Goal: Transaction & Acquisition: Book appointment/travel/reservation

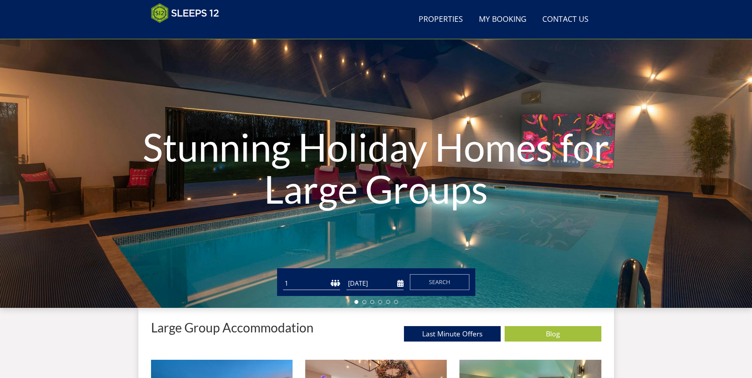
scroll to position [47, 0]
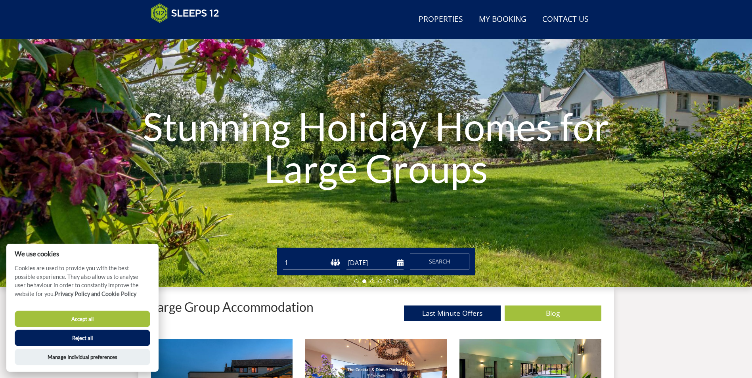
click at [84, 316] on button "Accept all" at bounding box center [83, 319] width 136 height 17
checkbox input "true"
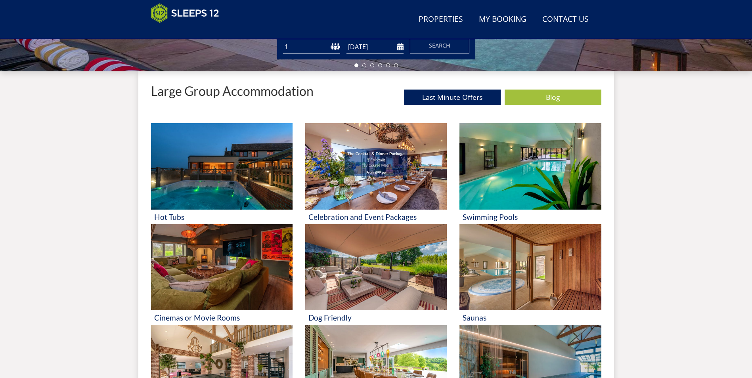
scroll to position [286, 0]
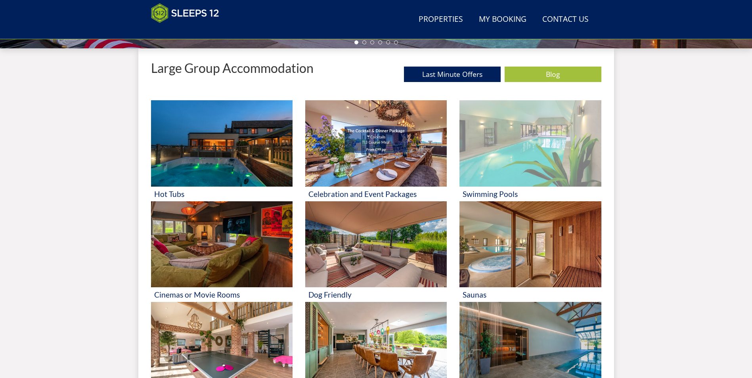
click at [495, 191] on h3 "Swimming Pools" at bounding box center [530, 194] width 135 height 8
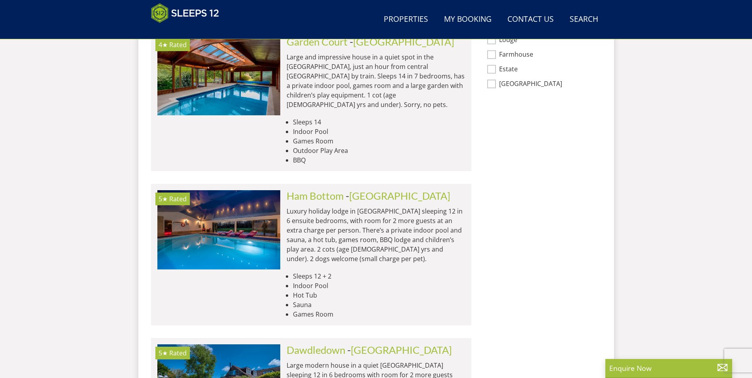
scroll to position [681, 0]
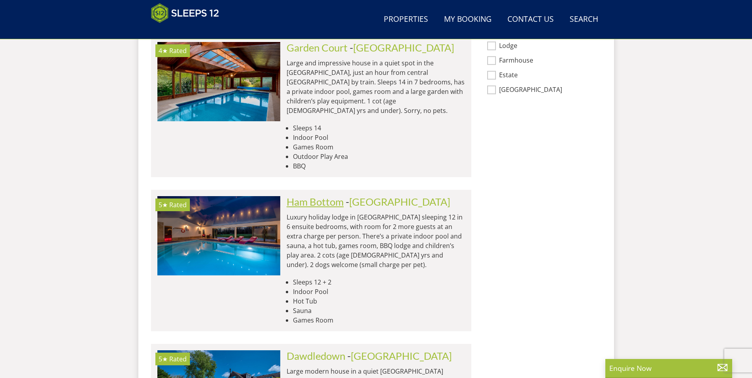
click at [328, 196] on link "Ham Bottom" at bounding box center [315, 202] width 57 height 12
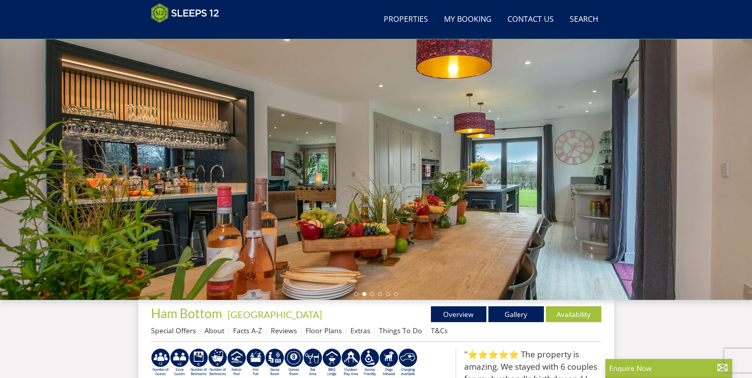
scroll to position [12, 0]
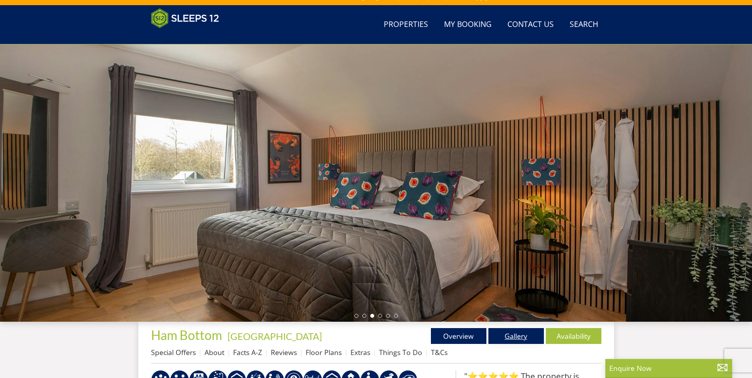
click at [516, 340] on link "Gallery" at bounding box center [515, 336] width 55 height 16
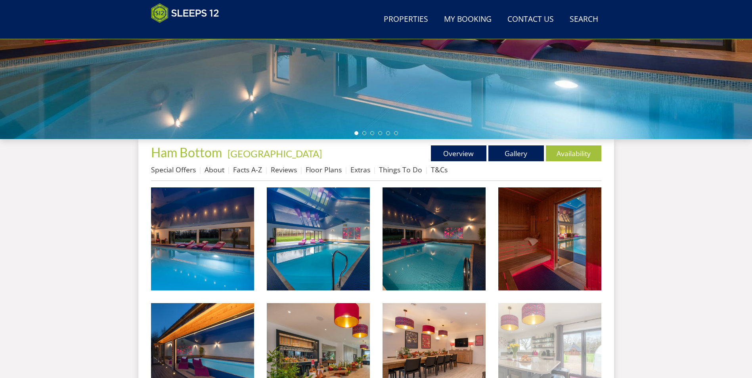
scroll to position [213, 0]
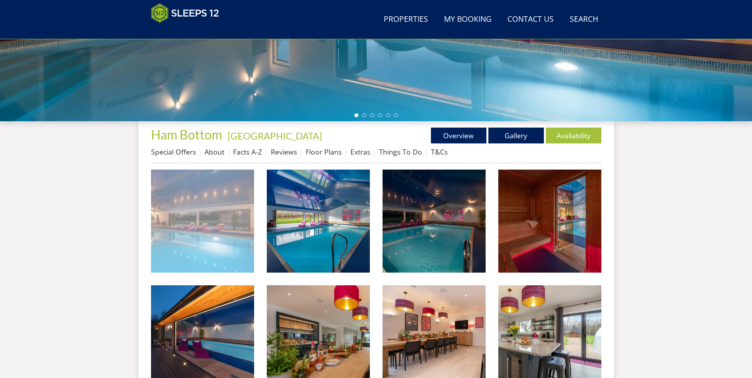
click at [218, 239] on img at bounding box center [202, 221] width 103 height 103
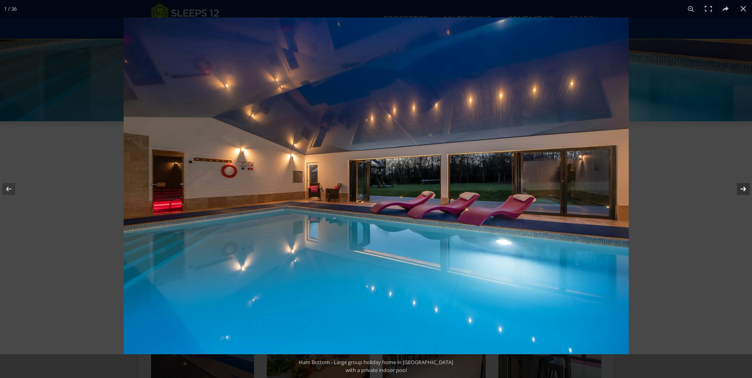
click at [744, 188] on button at bounding box center [738, 189] width 28 height 40
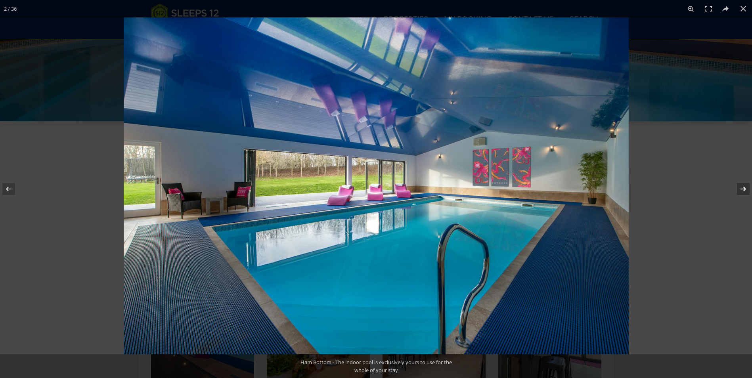
click at [744, 188] on button at bounding box center [738, 189] width 28 height 40
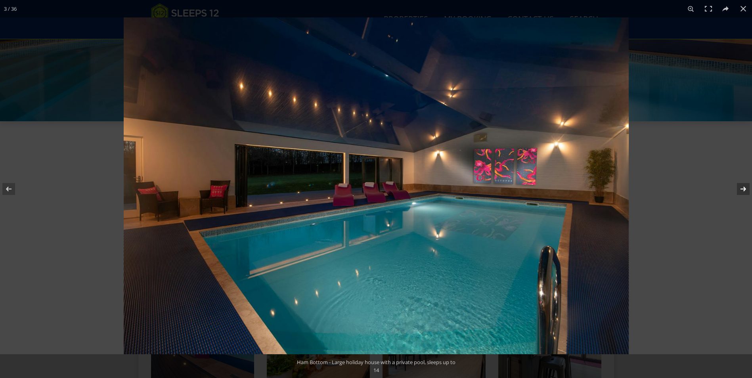
click at [744, 188] on button at bounding box center [738, 189] width 28 height 40
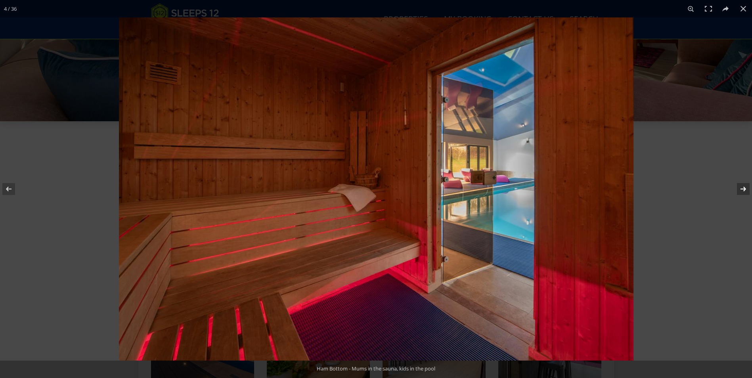
click at [744, 188] on button at bounding box center [738, 189] width 28 height 40
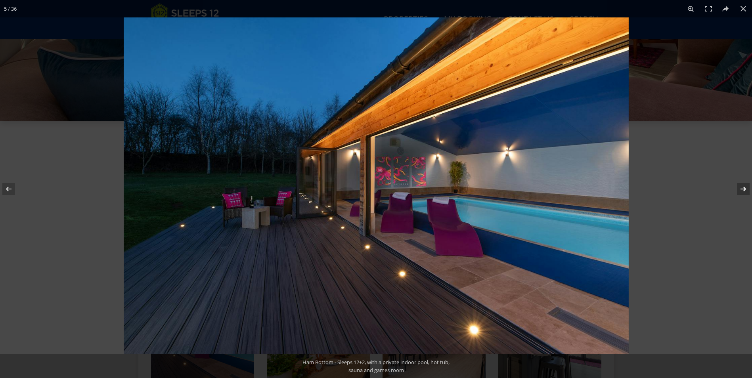
click at [744, 188] on button at bounding box center [738, 189] width 28 height 40
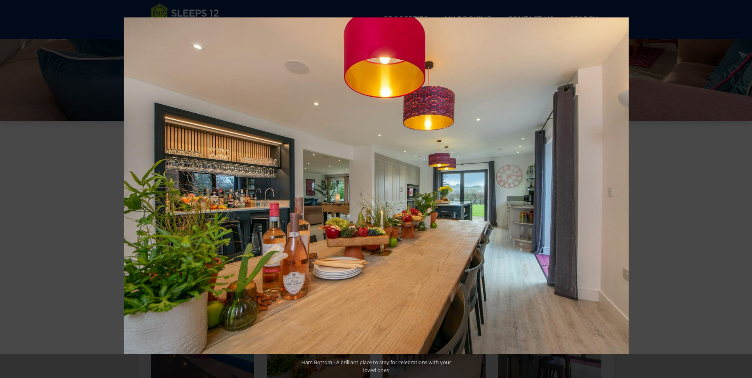
click at [744, 188] on button at bounding box center [738, 189] width 28 height 40
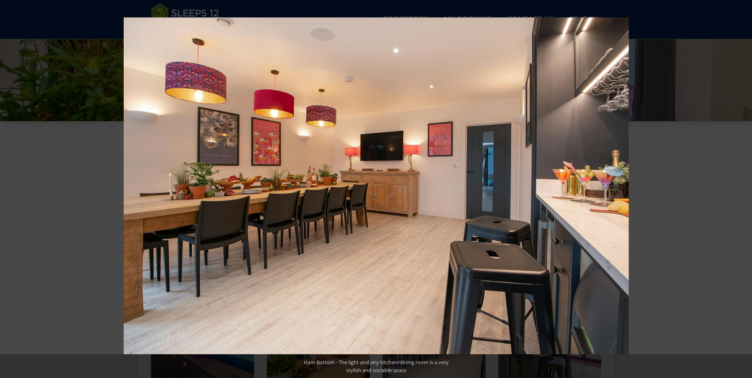
click at [744, 188] on button at bounding box center [738, 189] width 28 height 40
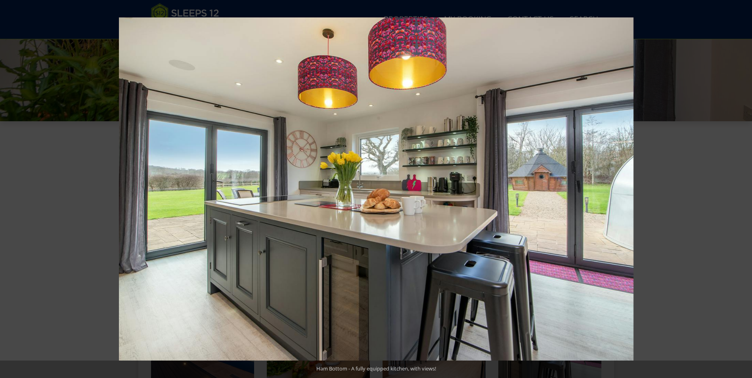
click at [744, 188] on button at bounding box center [738, 189] width 28 height 40
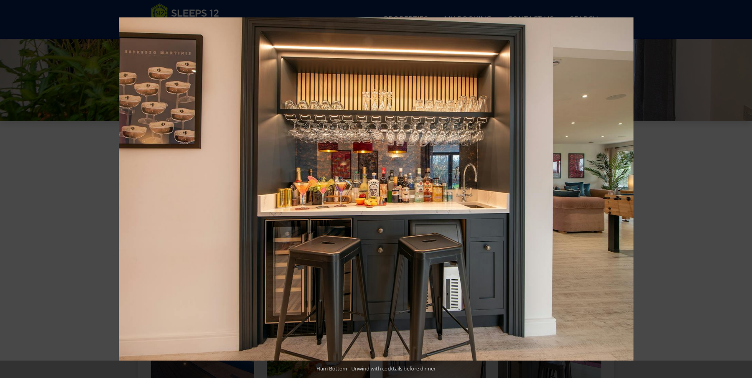
click at [744, 188] on button at bounding box center [738, 189] width 28 height 40
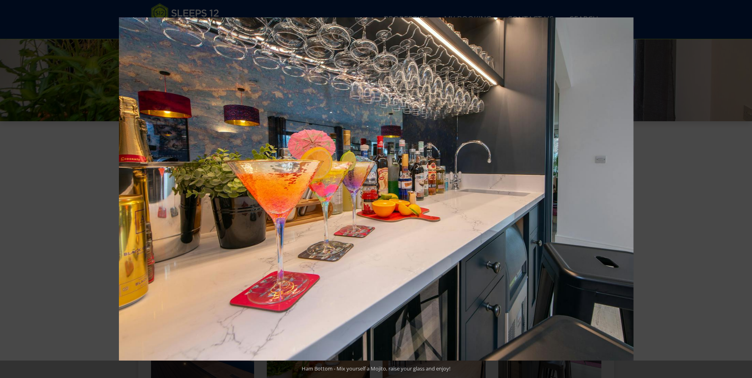
click at [744, 188] on button at bounding box center [738, 189] width 28 height 40
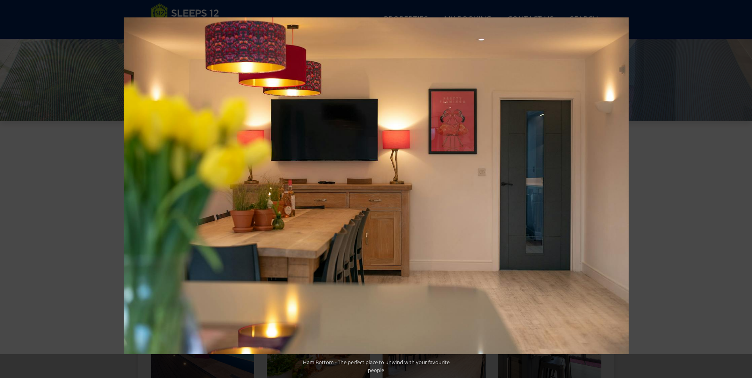
click at [744, 188] on button at bounding box center [738, 189] width 28 height 40
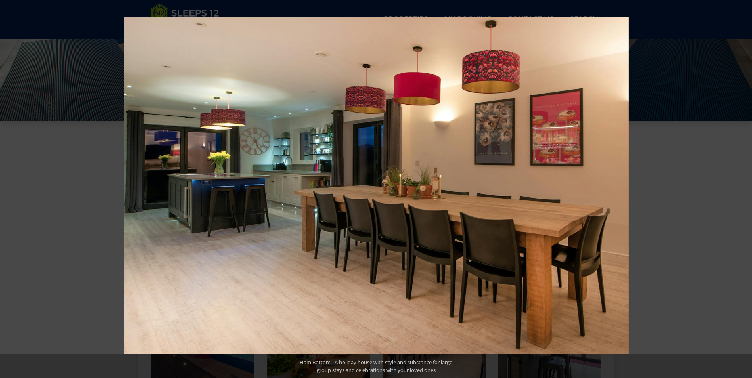
click at [744, 188] on button at bounding box center [738, 189] width 28 height 40
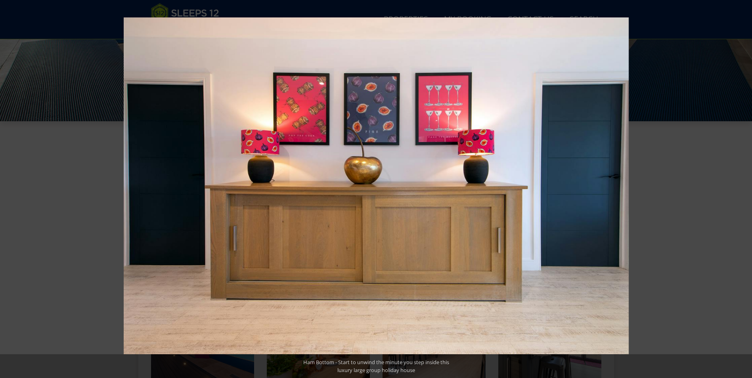
click at [744, 188] on button at bounding box center [738, 189] width 28 height 40
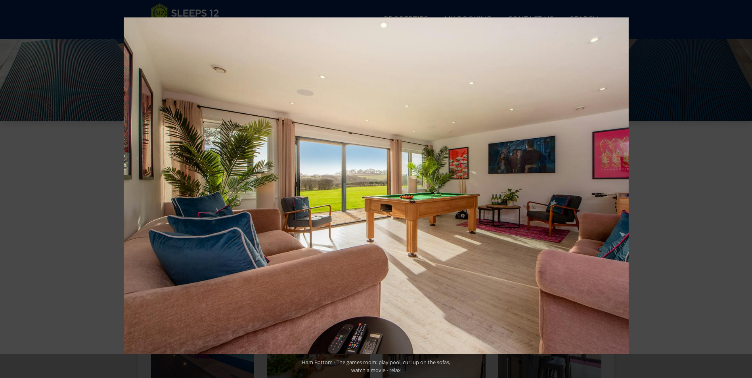
click at [744, 188] on button at bounding box center [738, 189] width 28 height 40
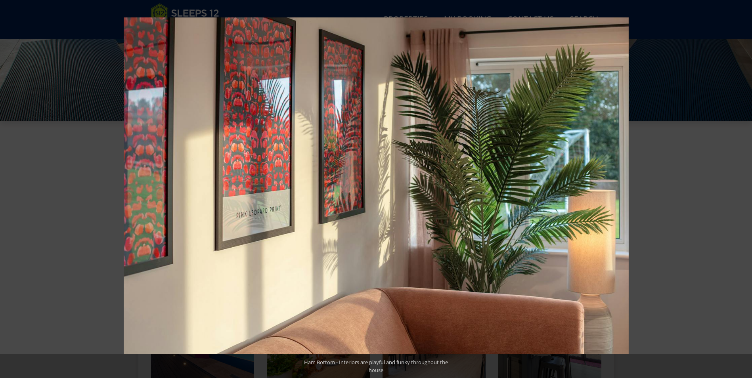
click at [744, 188] on button at bounding box center [738, 189] width 28 height 40
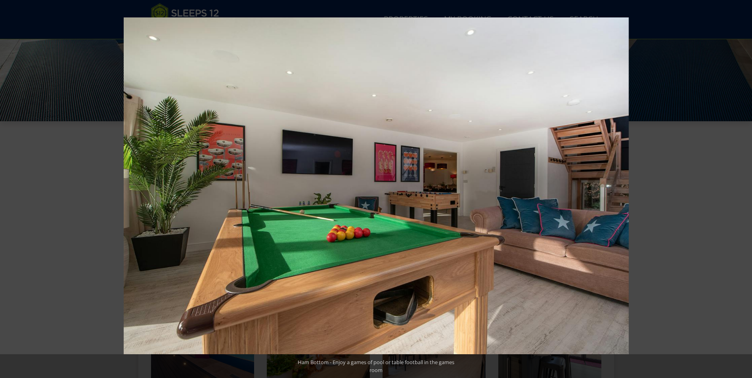
click at [744, 188] on button at bounding box center [738, 189] width 28 height 40
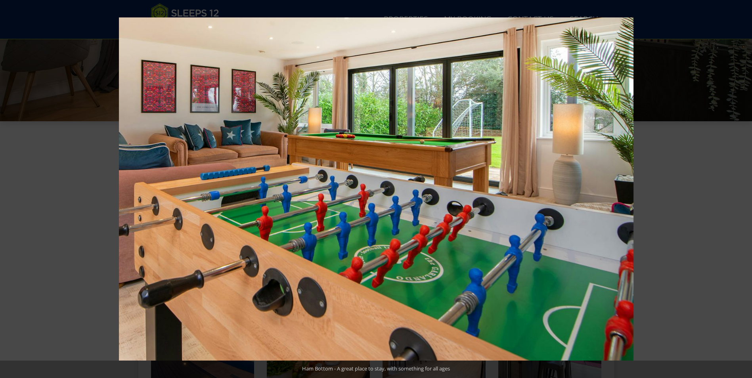
click at [744, 188] on button at bounding box center [738, 189] width 28 height 40
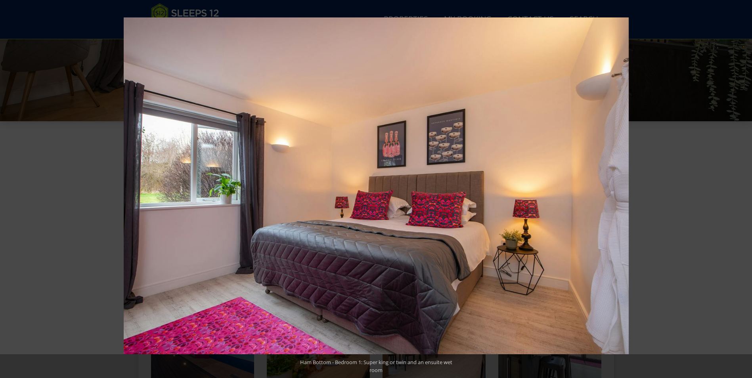
click at [744, 188] on button at bounding box center [738, 189] width 28 height 40
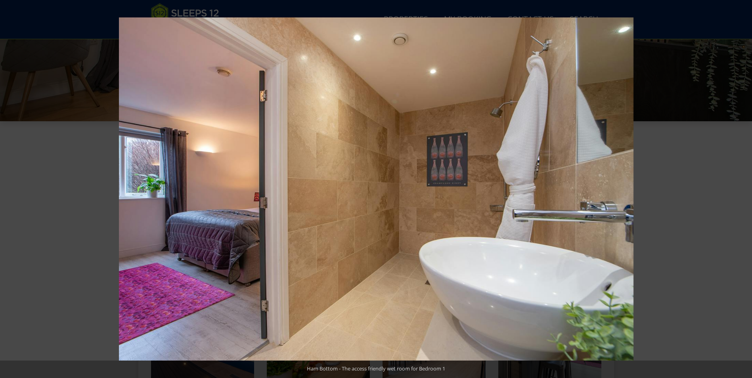
click at [744, 188] on button at bounding box center [738, 189] width 28 height 40
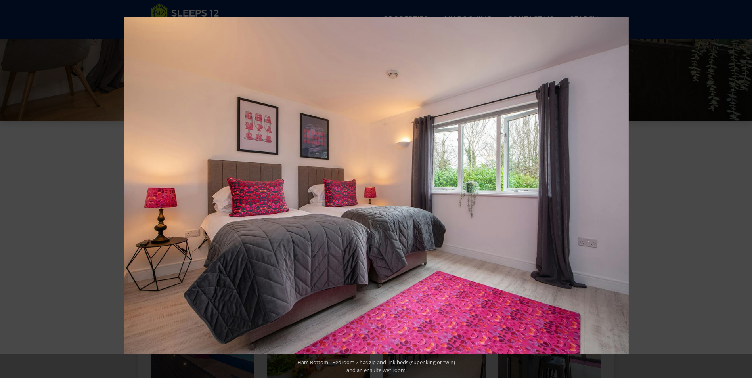
click at [744, 188] on button at bounding box center [738, 189] width 28 height 40
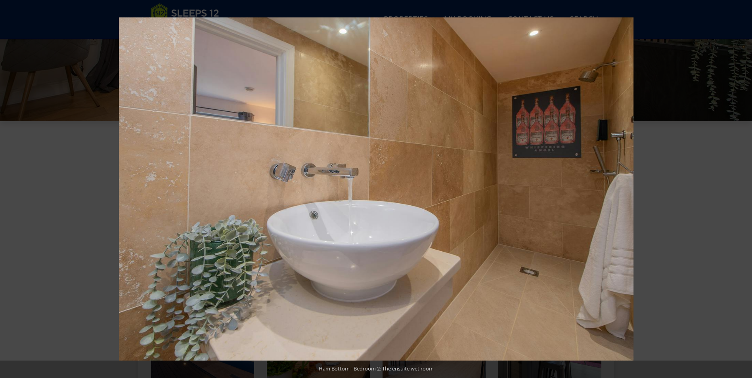
click at [744, 188] on button at bounding box center [738, 189] width 28 height 40
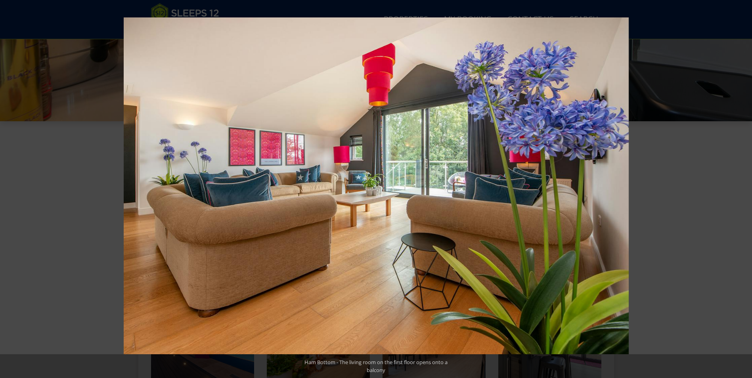
click at [744, 188] on button at bounding box center [738, 189] width 28 height 40
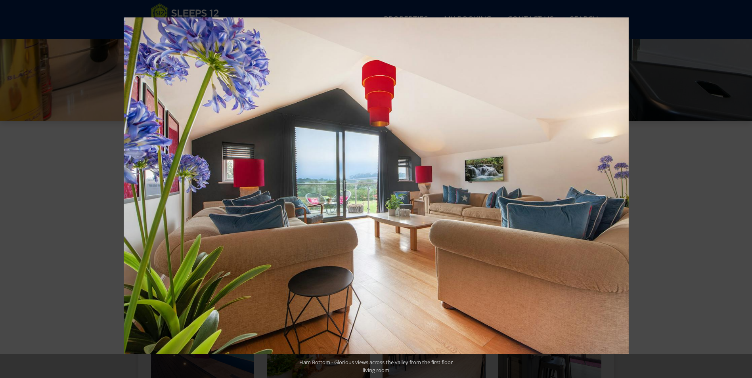
click at [744, 188] on button at bounding box center [738, 189] width 28 height 40
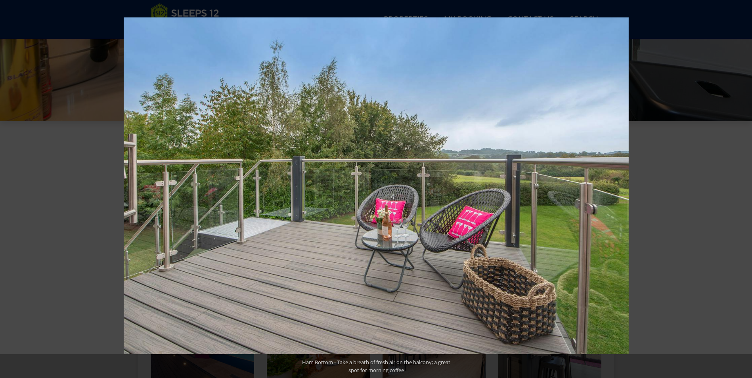
click at [744, 188] on button at bounding box center [738, 189] width 28 height 40
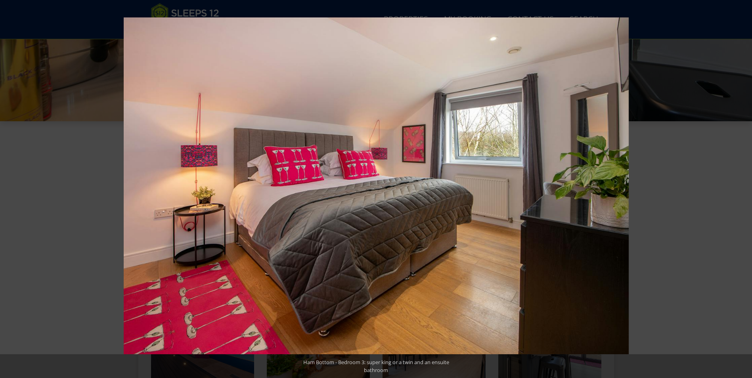
click at [744, 188] on button at bounding box center [738, 189] width 28 height 40
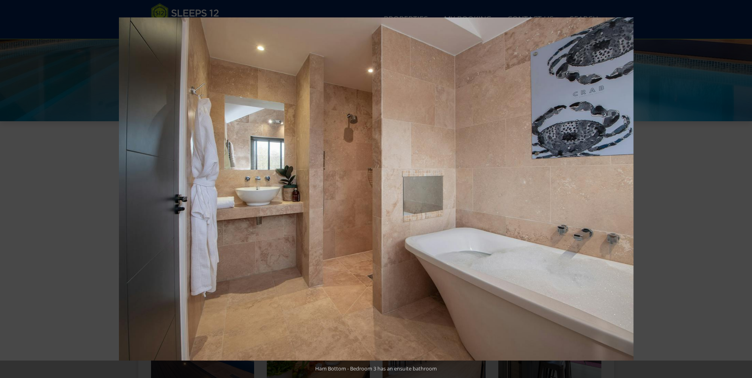
click at [744, 188] on button at bounding box center [738, 189] width 28 height 40
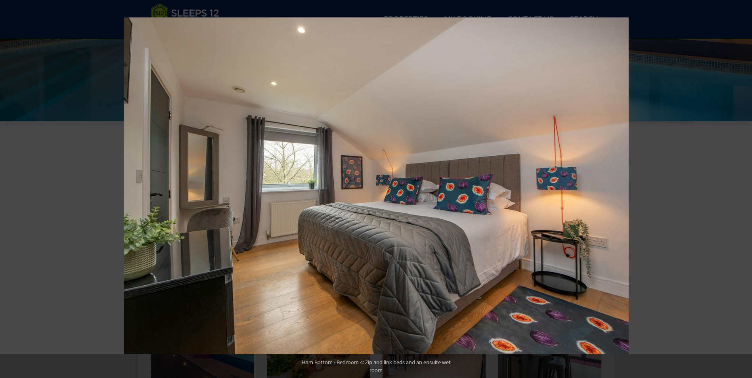
click at [744, 188] on button at bounding box center [738, 189] width 28 height 40
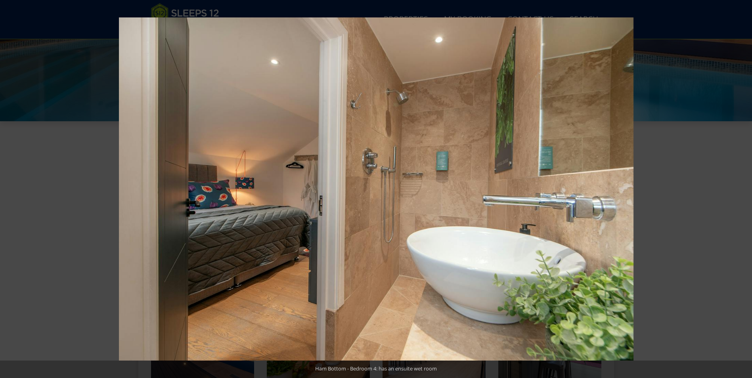
click at [744, 188] on button at bounding box center [738, 189] width 28 height 40
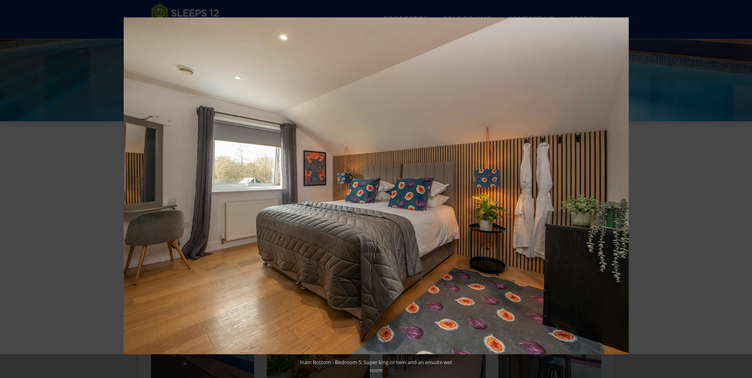
click at [744, 188] on button at bounding box center [738, 189] width 28 height 40
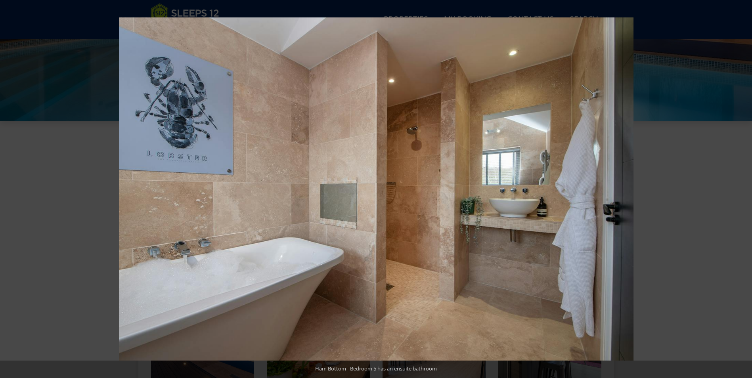
click at [744, 188] on button at bounding box center [738, 189] width 28 height 40
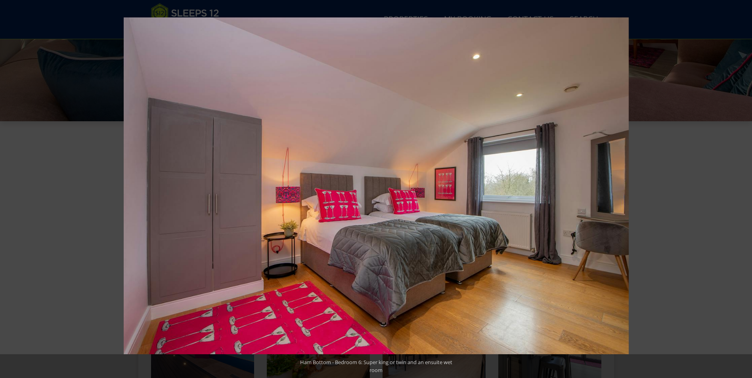
click at [744, 188] on button at bounding box center [738, 189] width 28 height 40
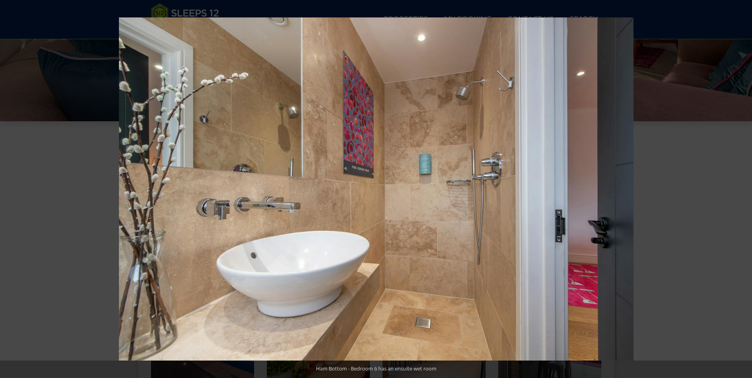
click at [744, 188] on button at bounding box center [738, 189] width 28 height 40
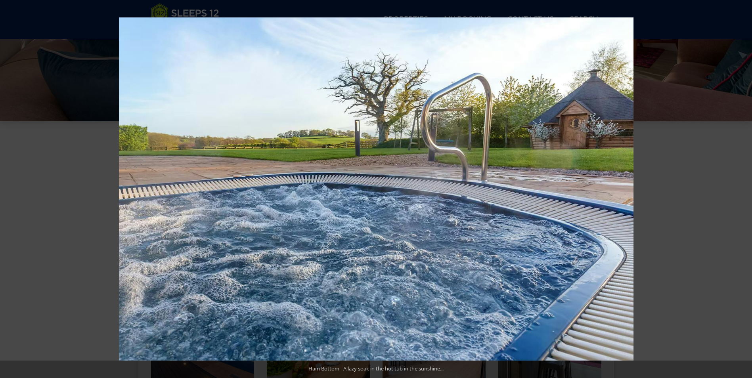
click at [744, 188] on button at bounding box center [738, 189] width 28 height 40
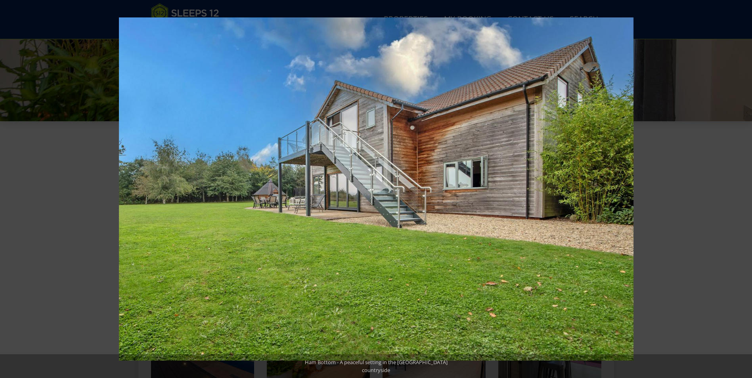
click at [744, 188] on button at bounding box center [738, 189] width 28 height 40
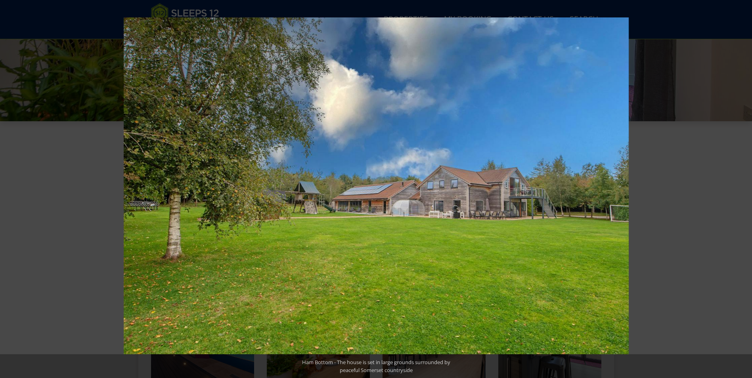
click at [744, 188] on button at bounding box center [738, 189] width 28 height 40
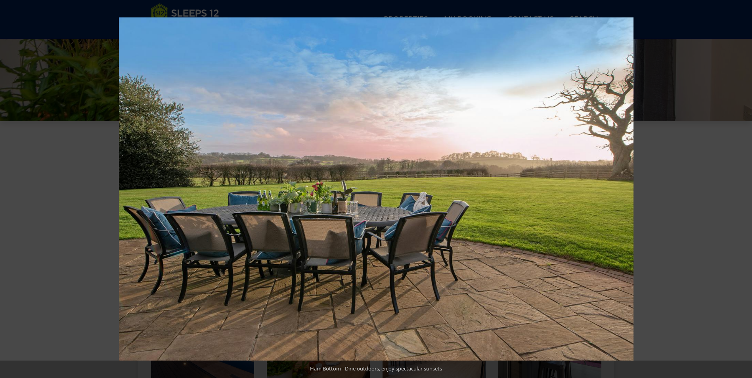
click at [744, 188] on button at bounding box center [738, 189] width 28 height 40
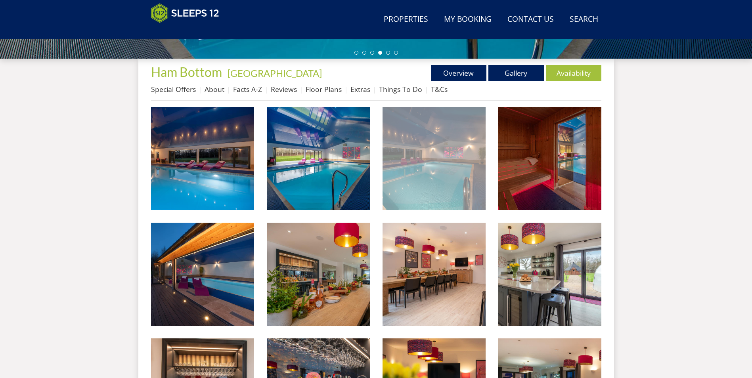
scroll to position [252, 0]
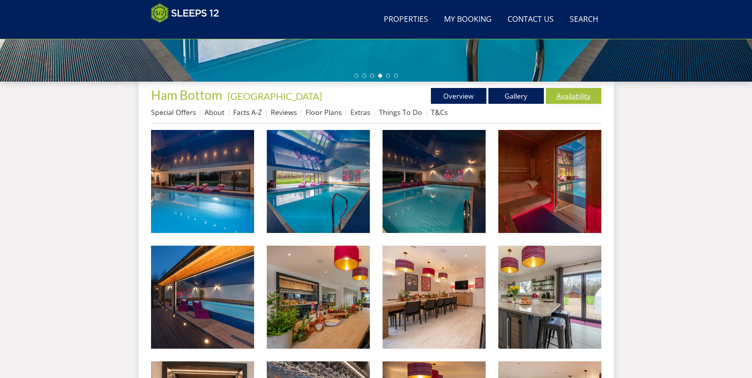
click at [572, 98] on link "Availability" at bounding box center [573, 96] width 55 height 16
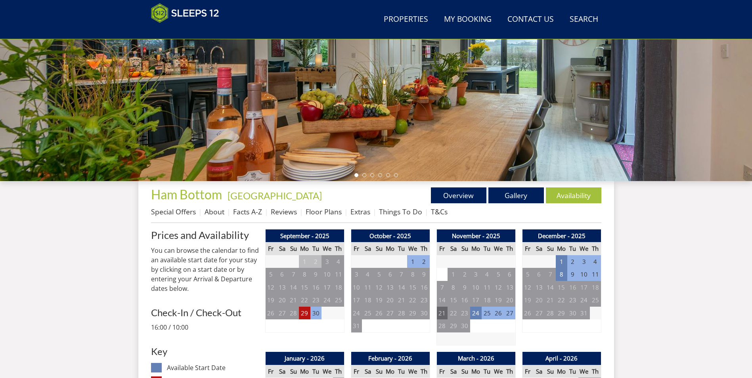
scroll to position [166, 0]
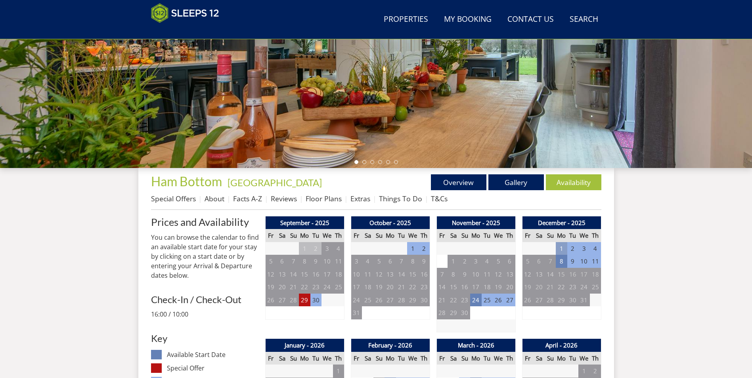
click at [564, 247] on td "1" at bounding box center [561, 248] width 11 height 13
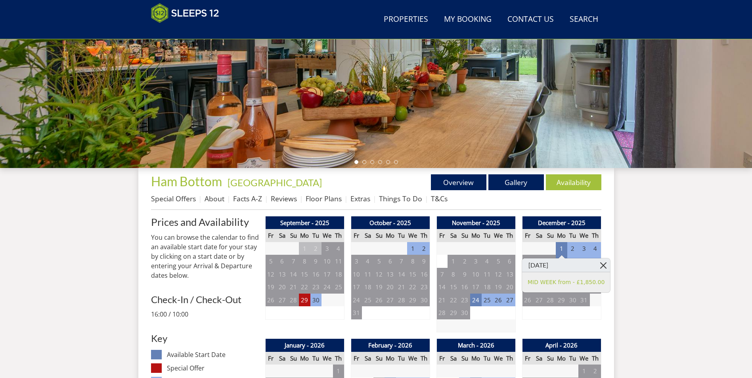
click at [596, 266] on link at bounding box center [603, 265] width 14 height 14
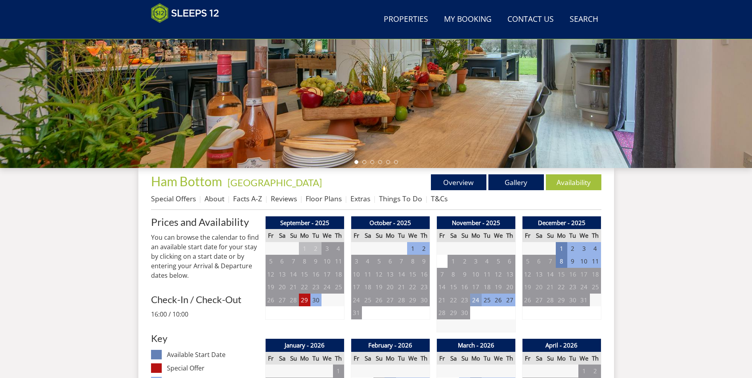
click at [476, 300] on td "24" at bounding box center [475, 300] width 11 height 13
click at [511, 318] on link at bounding box center [518, 317] width 14 height 14
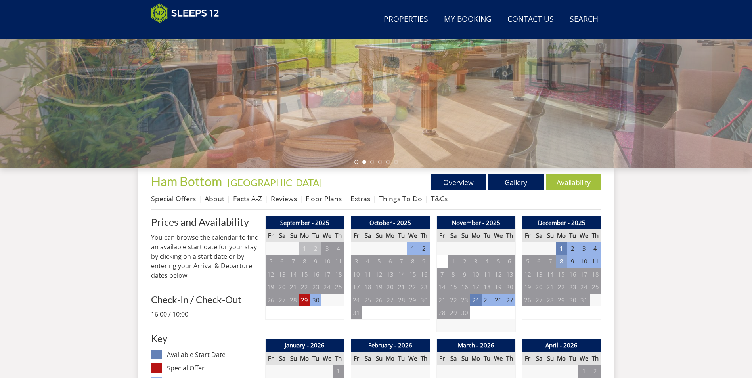
click at [564, 264] on td "8" at bounding box center [561, 261] width 11 height 13
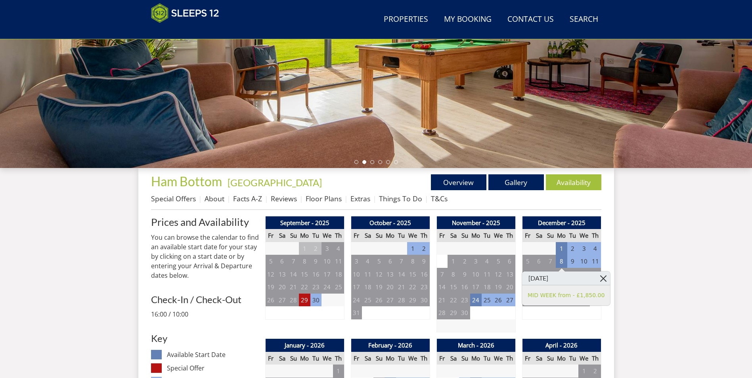
click at [596, 279] on link at bounding box center [603, 279] width 14 height 14
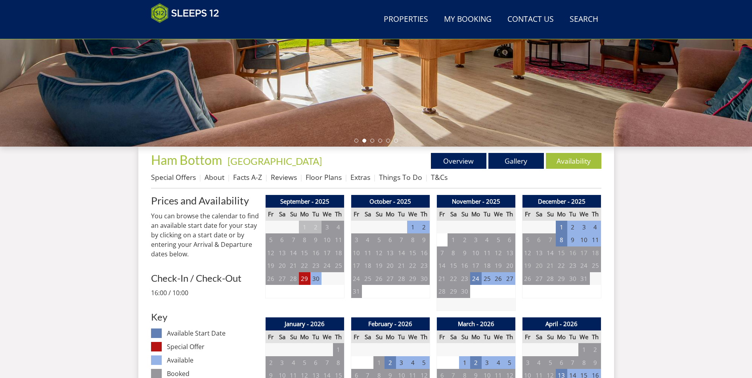
scroll to position [245, 0]
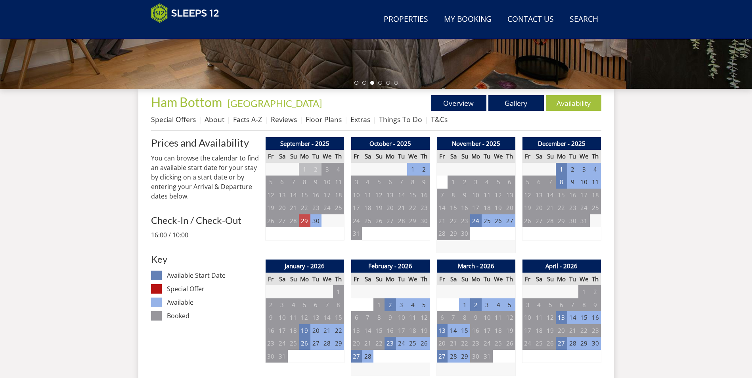
click at [305, 224] on td "29" at bounding box center [304, 220] width 11 height 13
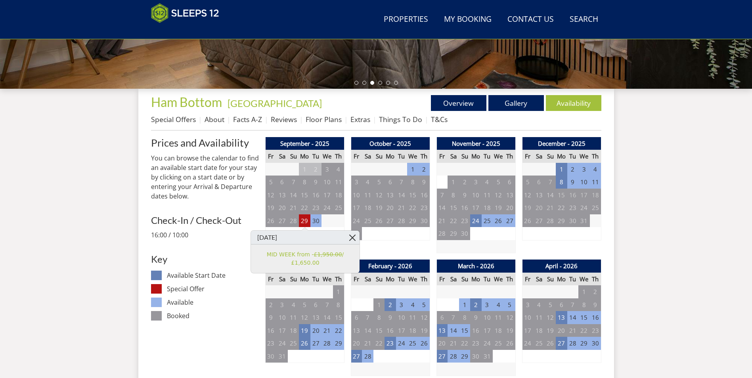
click at [353, 237] on link at bounding box center [353, 238] width 14 height 14
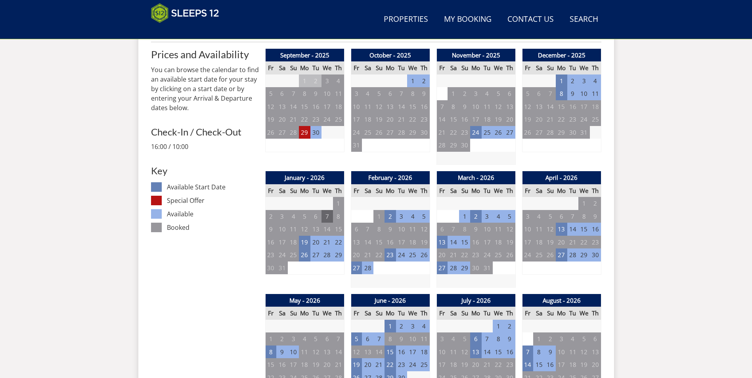
scroll to position [364, 0]
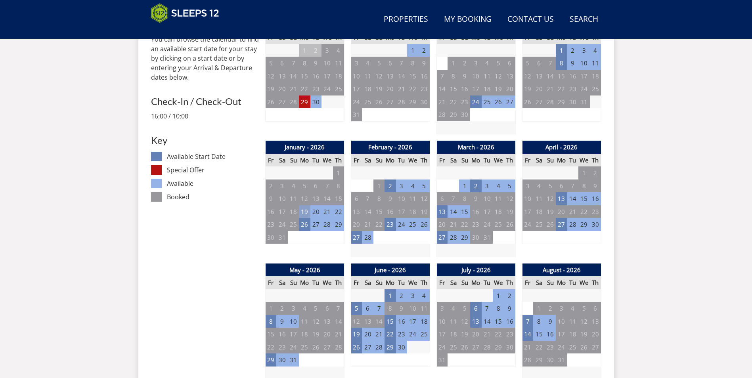
click at [306, 213] on td "19" at bounding box center [304, 211] width 11 height 13
click at [339, 231] on link at bounding box center [346, 229] width 14 height 14
click at [304, 222] on td "26" at bounding box center [304, 224] width 11 height 13
click at [339, 242] on link at bounding box center [346, 242] width 14 height 14
click at [474, 186] on td "2" at bounding box center [475, 186] width 11 height 13
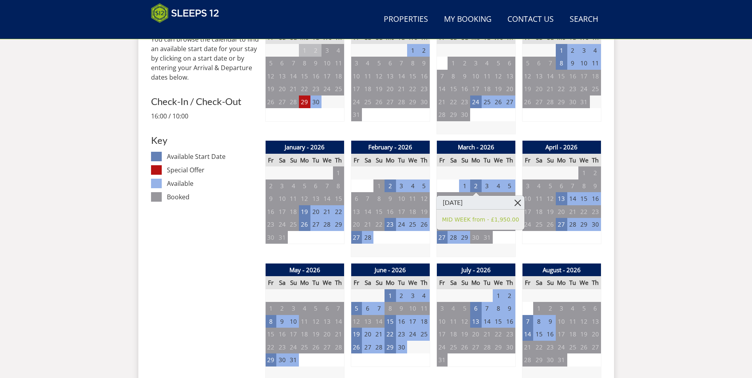
click at [512, 204] on link at bounding box center [518, 203] width 14 height 14
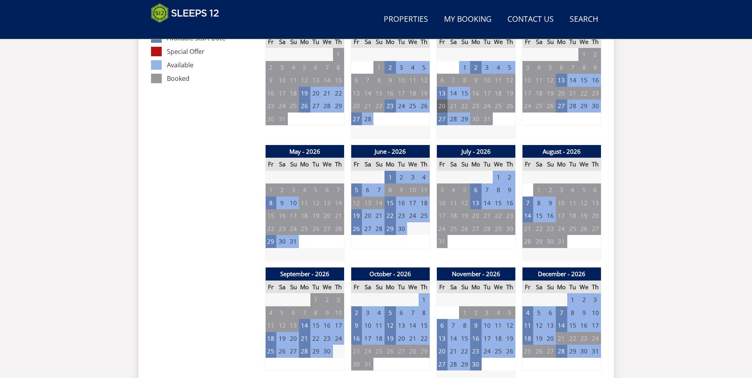
scroll to position [483, 0]
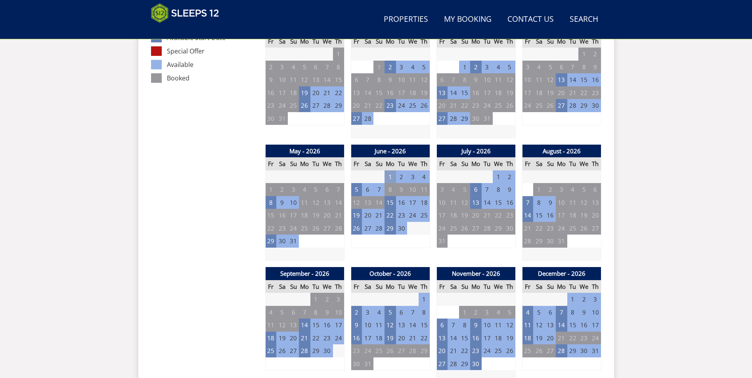
click at [393, 177] on td "1" at bounding box center [389, 176] width 11 height 13
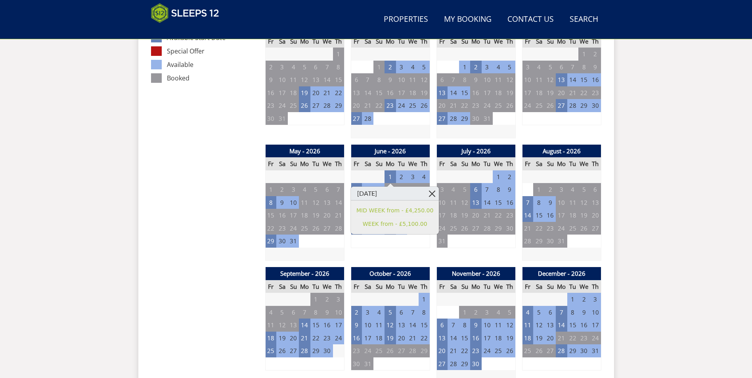
click at [425, 194] on link at bounding box center [432, 194] width 14 height 14
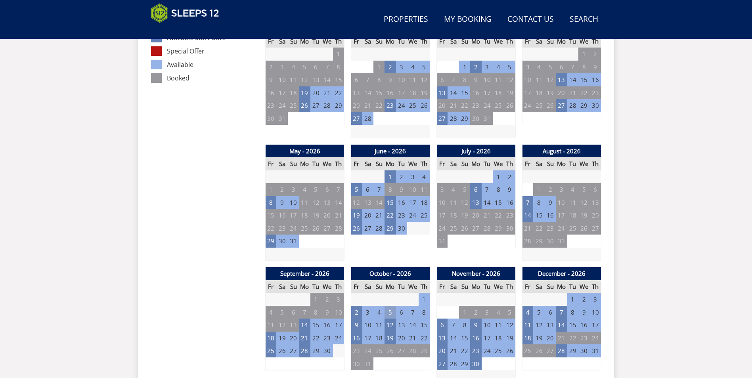
click at [390, 314] on td "5" at bounding box center [389, 312] width 11 height 13
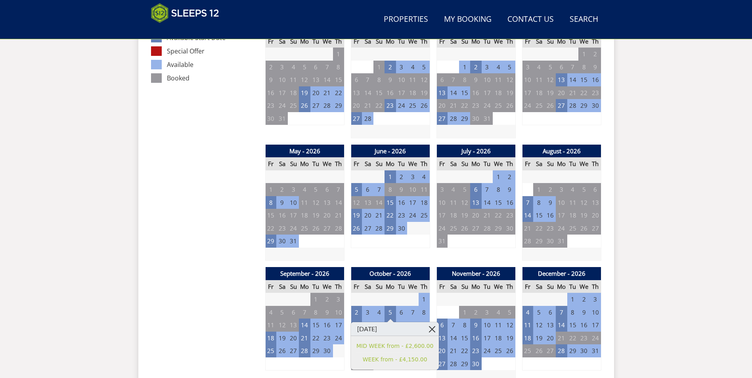
click at [425, 328] on link at bounding box center [432, 329] width 14 height 14
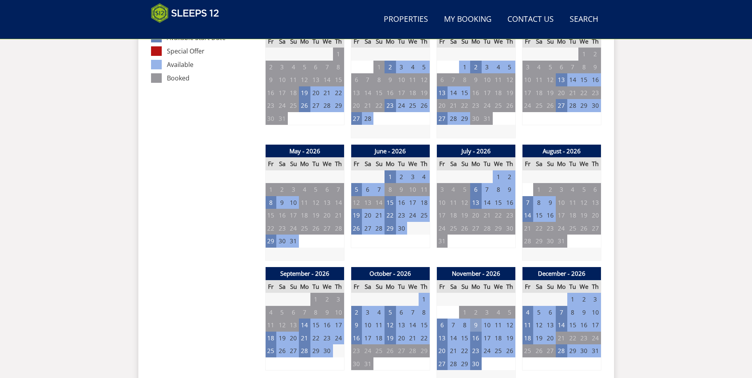
click at [476, 324] on td "9" at bounding box center [475, 325] width 11 height 13
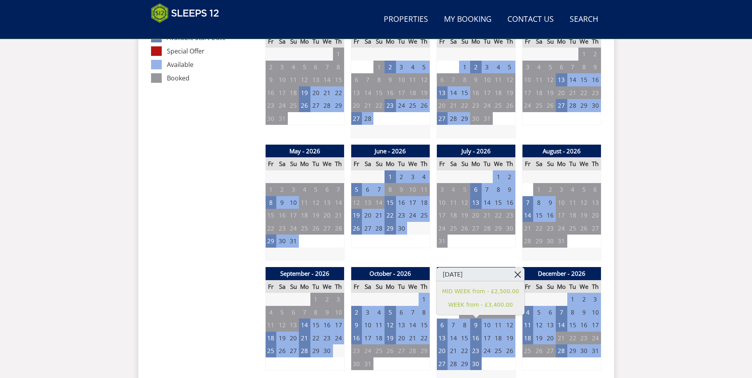
click at [511, 276] on link at bounding box center [518, 275] width 14 height 14
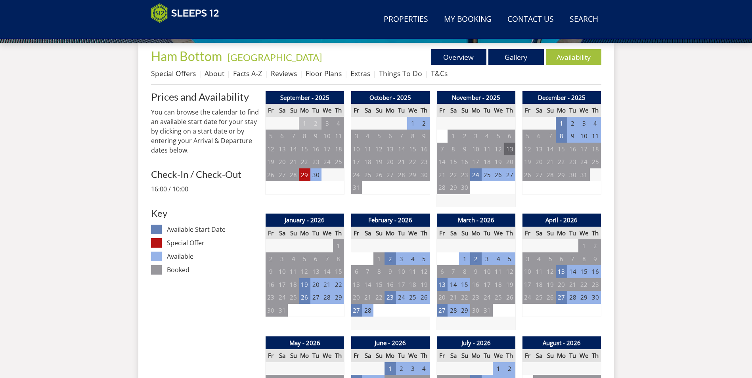
scroll to position [245, 0]
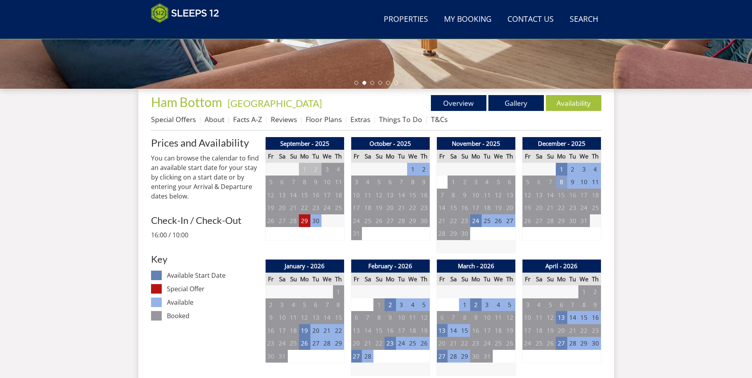
click at [562, 184] on td "8" at bounding box center [561, 182] width 11 height 13
click at [596, 196] on link at bounding box center [603, 199] width 14 height 14
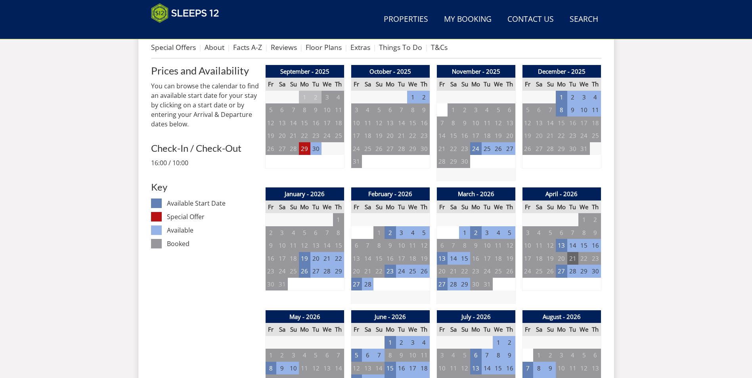
scroll to position [325, 0]
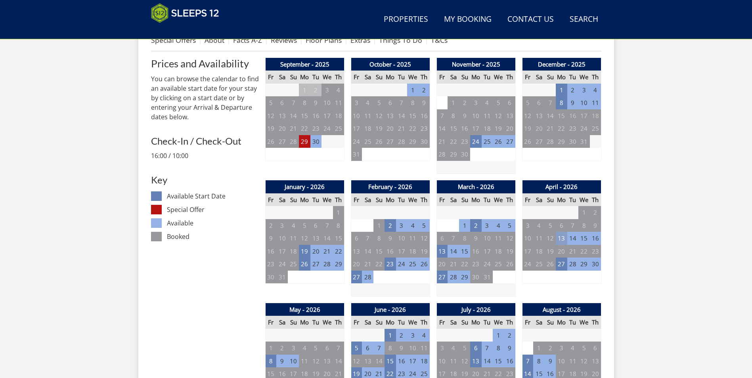
click at [564, 239] on td "13" at bounding box center [561, 238] width 11 height 13
click at [596, 256] on link at bounding box center [603, 256] width 14 height 14
click at [390, 265] on td "23" at bounding box center [389, 264] width 11 height 13
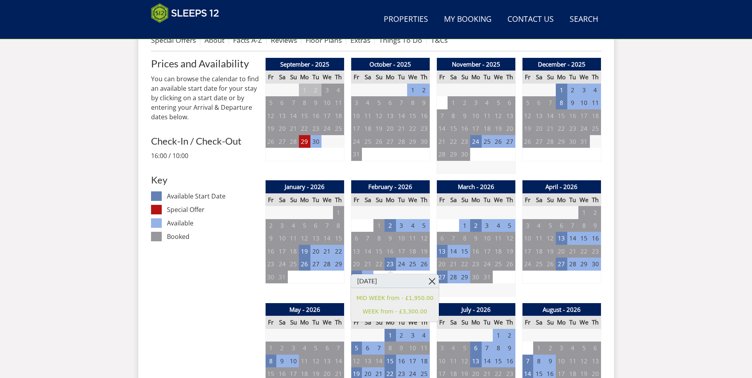
click at [425, 280] on link at bounding box center [432, 281] width 14 height 14
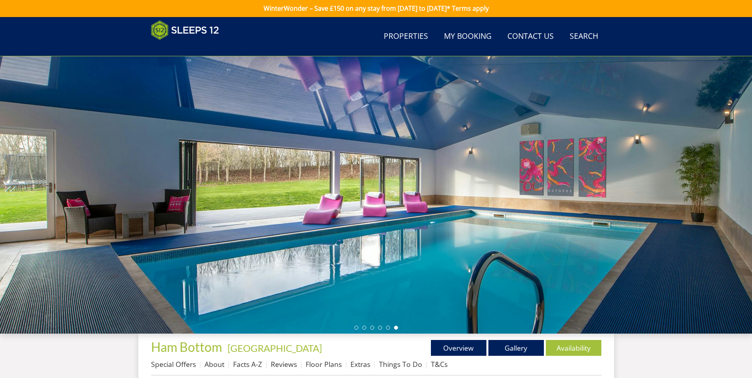
scroll to position [0, 0]
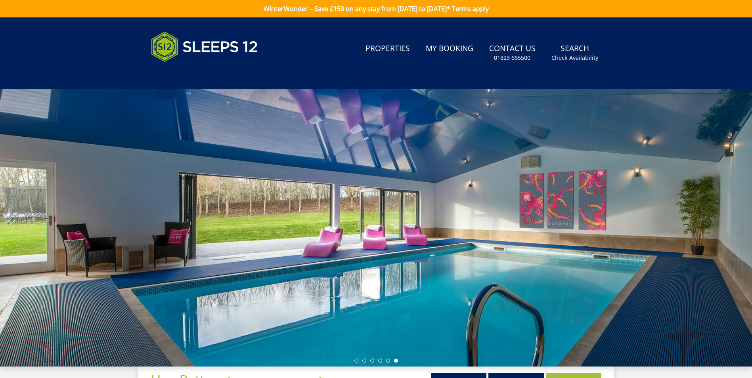
click at [347, 10] on link "WinterWonder – Save £150 on any stay from [DATE] to [DATE]* Terms apply" at bounding box center [376, 8] width 752 height 17
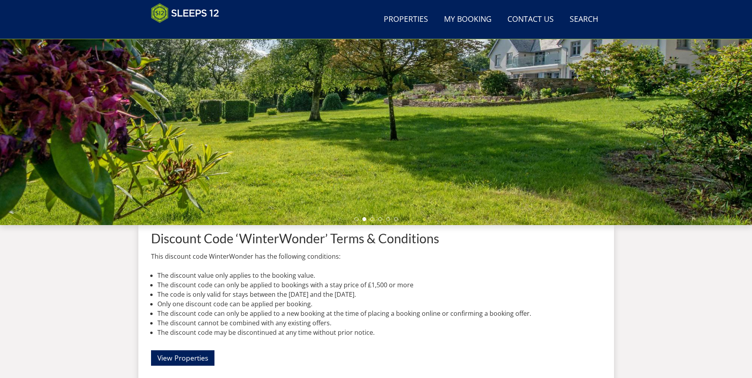
scroll to position [89, 0]
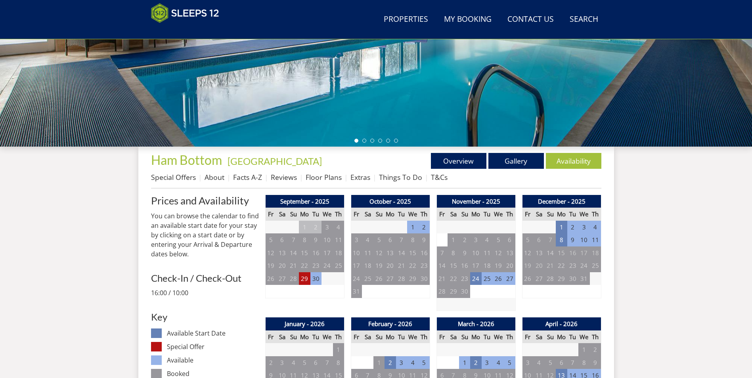
scroll to position [205, 0]
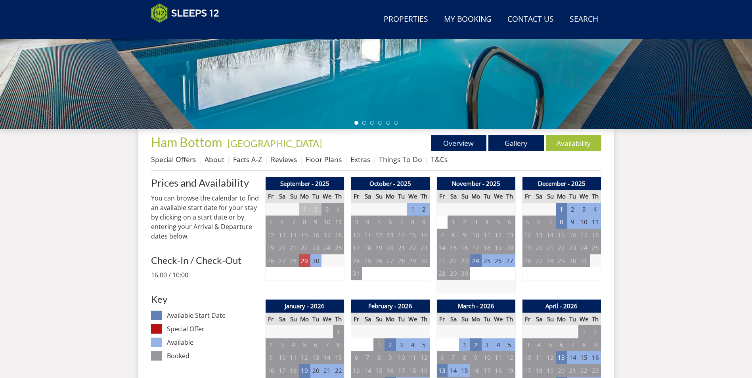
click at [304, 261] on td "29" at bounding box center [304, 260] width 11 height 13
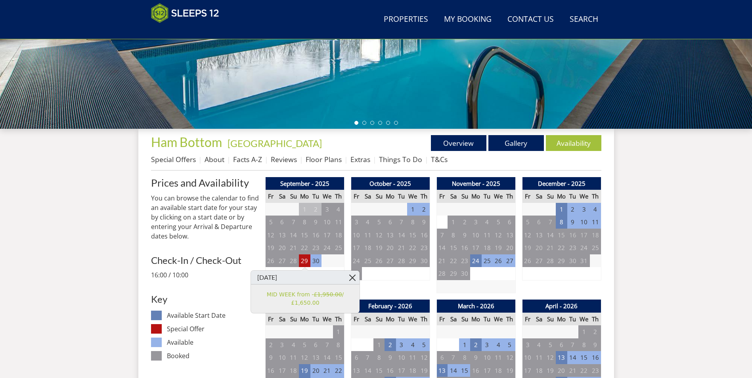
click at [350, 277] on link at bounding box center [353, 278] width 14 height 14
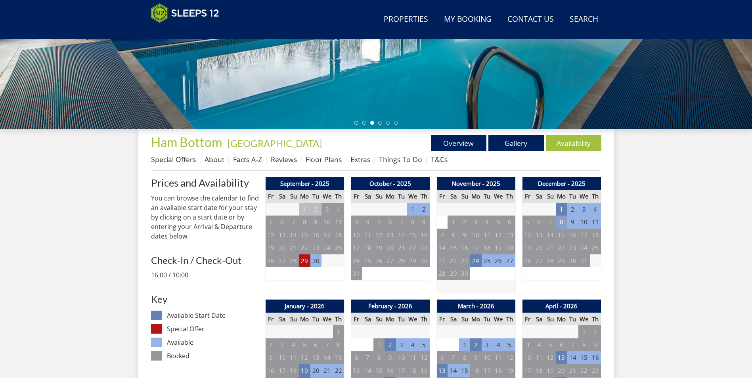
click at [560, 223] on td "8" at bounding box center [561, 222] width 11 height 13
click at [557, 256] on link "MID WEEK from - £1,850.00" at bounding box center [566, 256] width 77 height 8
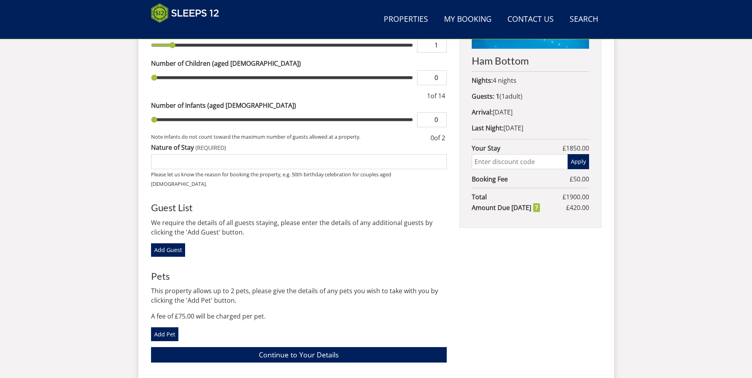
scroll to position [411, 0]
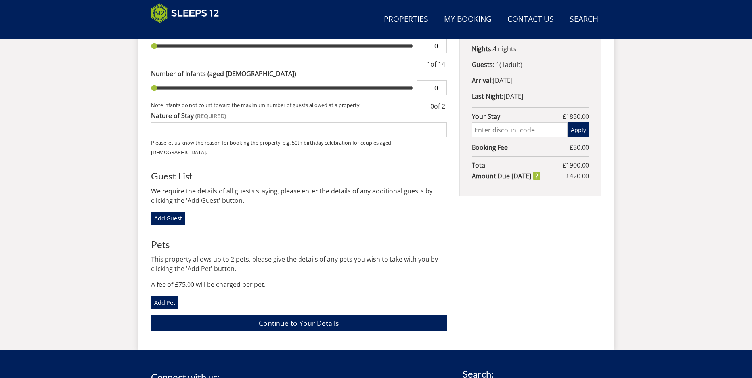
click at [534, 130] on input "text" at bounding box center [520, 129] width 96 height 15
type input "2"
click at [576, 130] on button "Apply" at bounding box center [578, 129] width 21 height 15
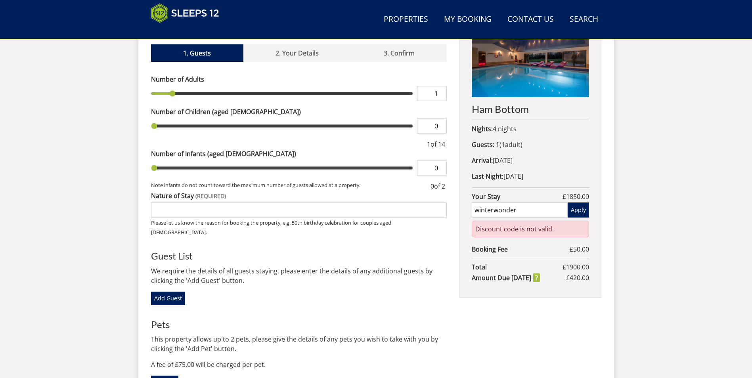
scroll to position [332, 0]
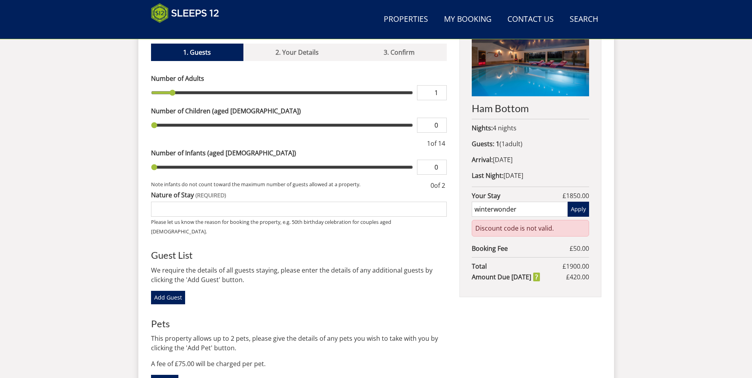
drag, startPoint x: 524, startPoint y: 208, endPoint x: 343, endPoint y: 208, distance: 181.5
click at [343, 208] on div "Book your stay at [GEOGRAPHIC_DATA], [GEOGRAPHIC_DATA] in December Please Wait.…" at bounding box center [376, 213] width 450 height 408
type input "WinterWonder"
click at [576, 211] on button "Apply" at bounding box center [578, 209] width 21 height 15
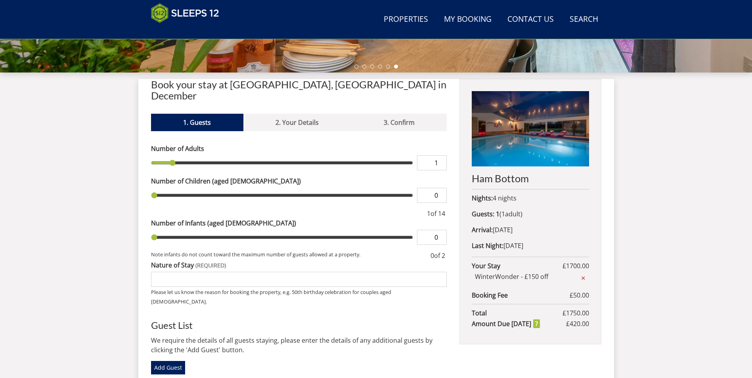
scroll to position [252, 0]
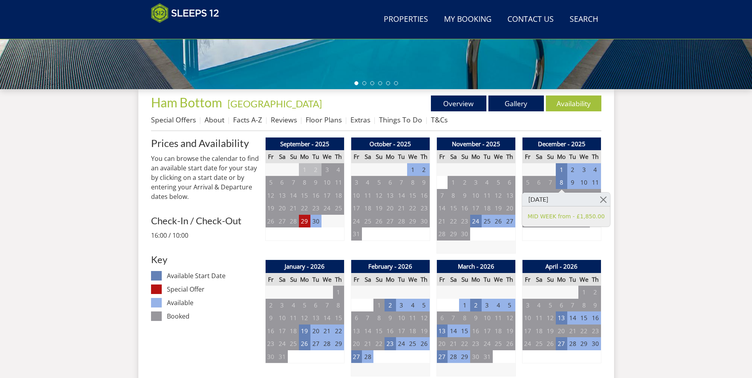
scroll to position [285, 0]
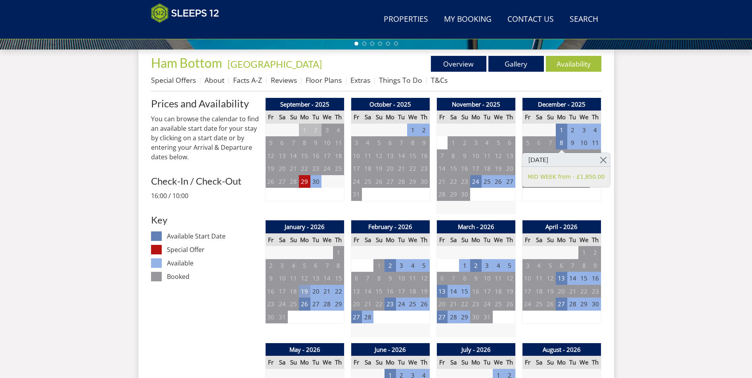
click at [302, 291] on td "19" at bounding box center [304, 291] width 11 height 13
click at [306, 184] on td "29" at bounding box center [304, 181] width 11 height 13
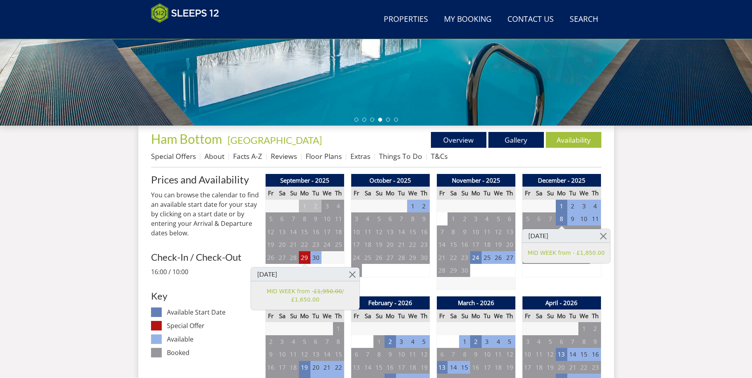
scroll to position [205, 0]
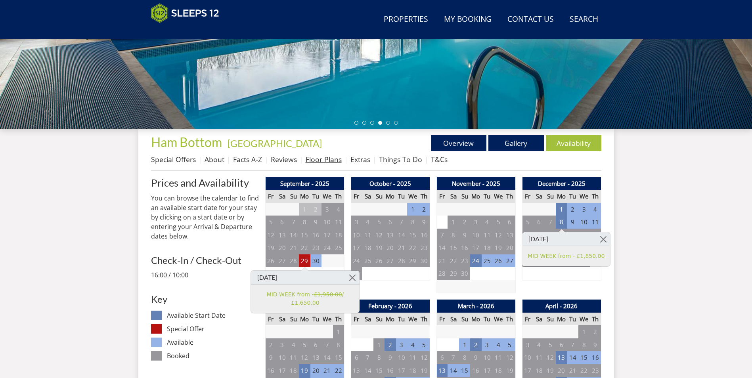
click at [323, 162] on link "Floor Plans" at bounding box center [324, 160] width 36 height 10
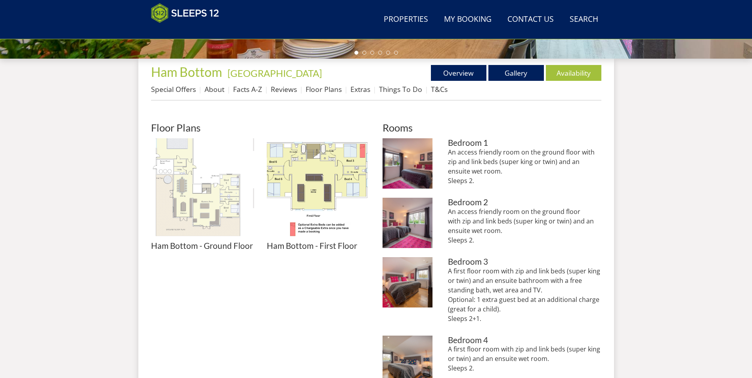
scroll to position [292, 0]
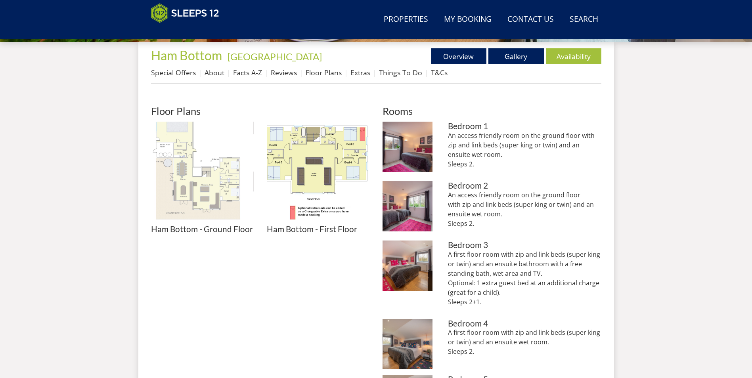
click at [208, 197] on img at bounding box center [202, 173] width 103 height 103
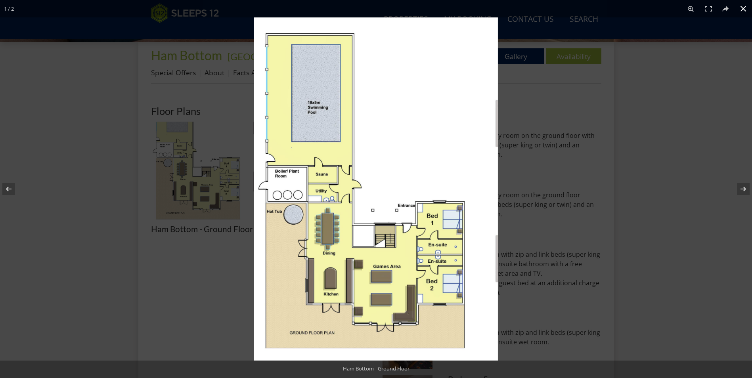
click at [747, 9] on button at bounding box center [742, 8] width 17 height 17
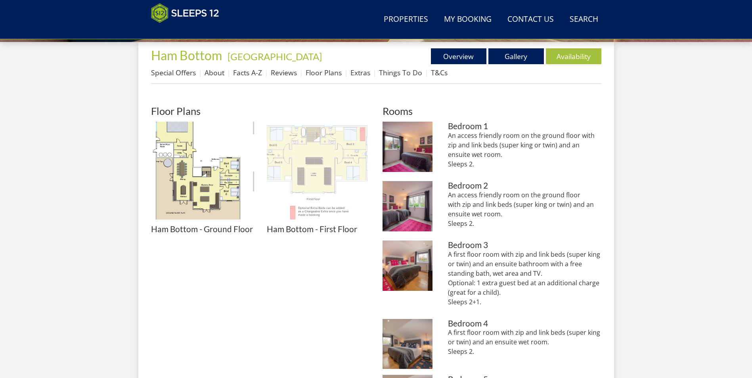
click at [327, 158] on img at bounding box center [318, 173] width 103 height 103
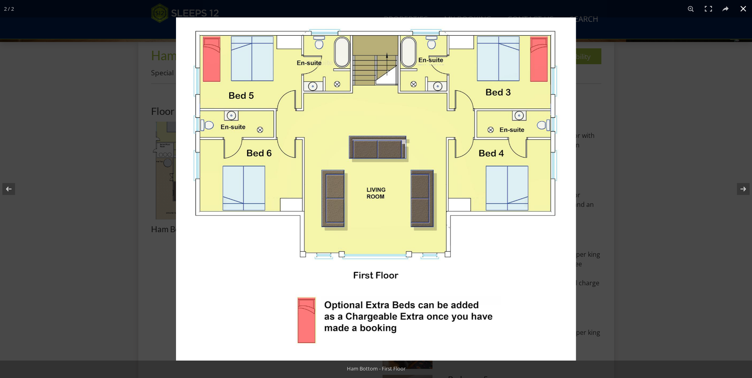
click at [746, 10] on button at bounding box center [742, 8] width 17 height 17
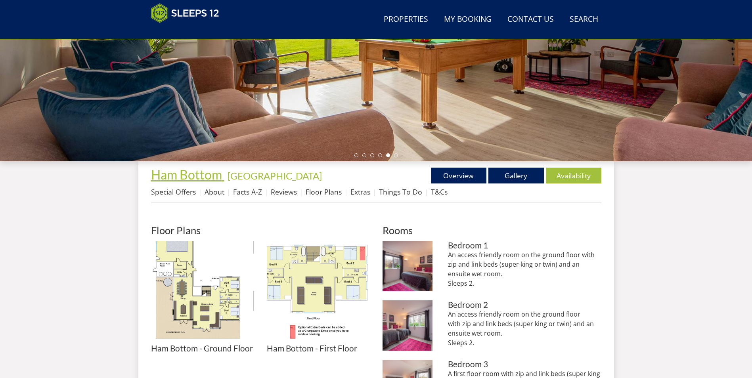
scroll to position [174, 0]
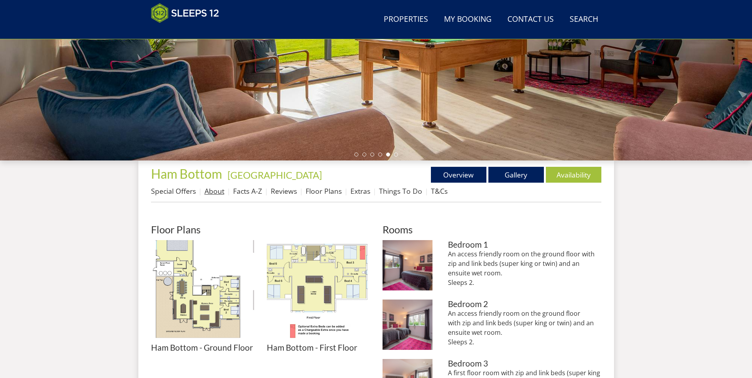
click at [214, 193] on link "About" at bounding box center [215, 191] width 20 height 10
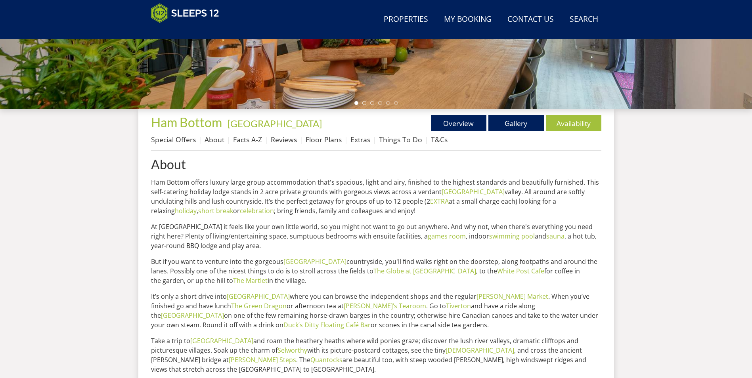
scroll to position [213, 0]
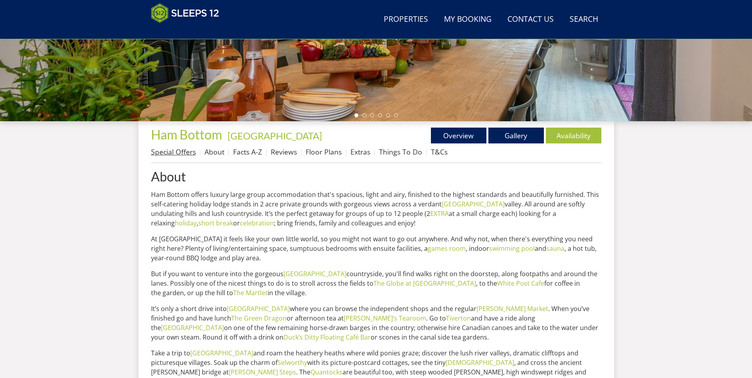
click at [175, 152] on link "Special Offers" at bounding box center [173, 152] width 45 height 10
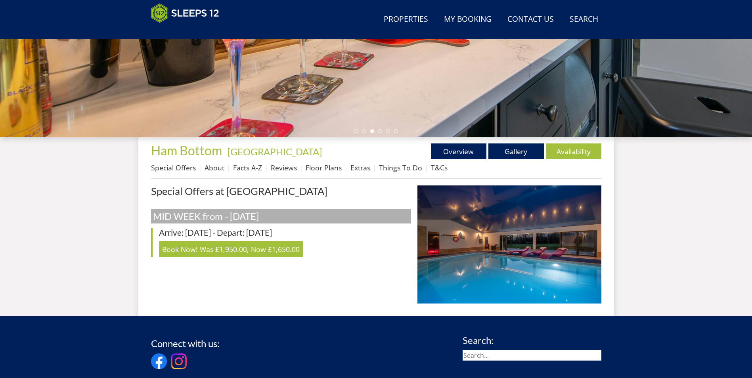
scroll to position [213, 0]
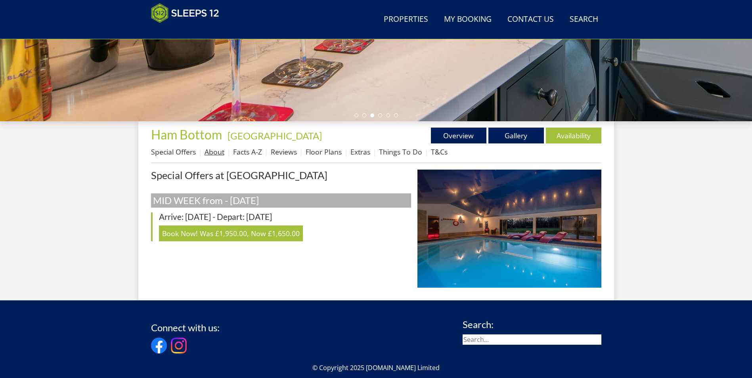
click at [216, 153] on link "About" at bounding box center [215, 152] width 20 height 10
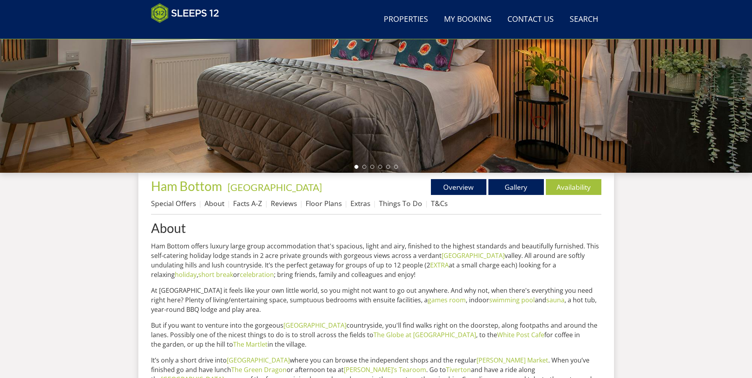
scroll to position [171, 0]
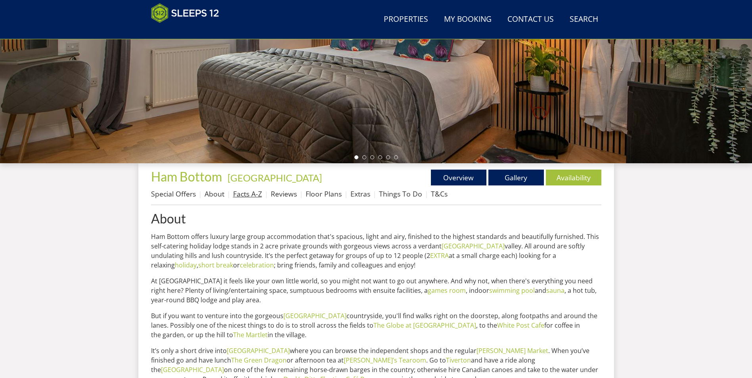
click at [254, 194] on link "Facts A-Z" at bounding box center [247, 194] width 29 height 10
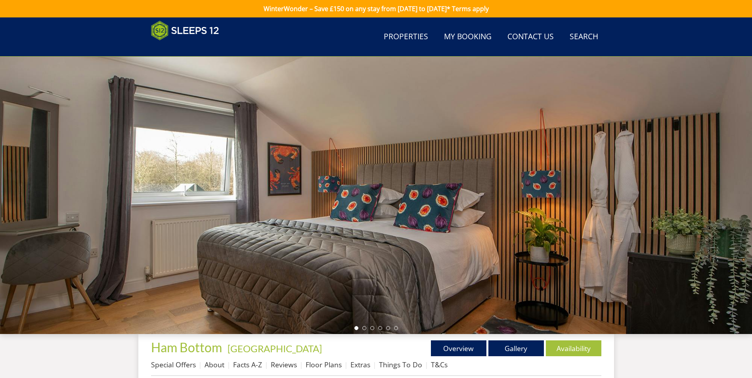
scroll to position [171, 0]
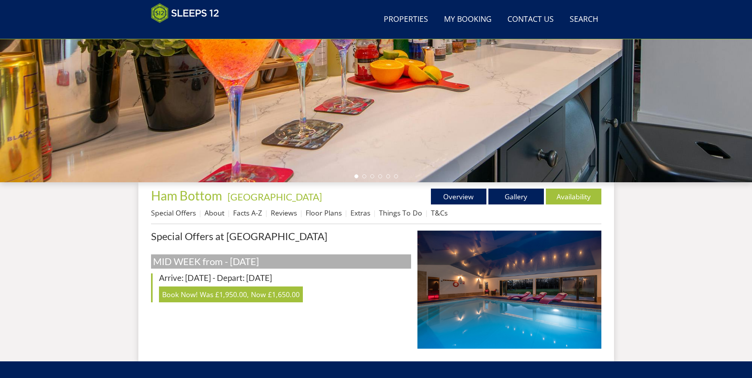
scroll to position [166, 0]
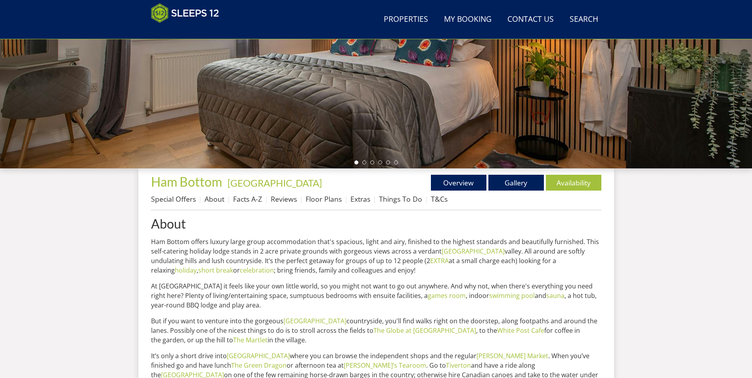
scroll to position [213, 0]
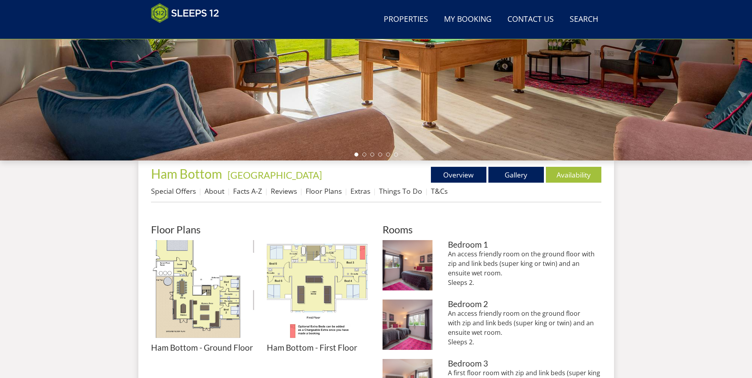
scroll to position [205, 0]
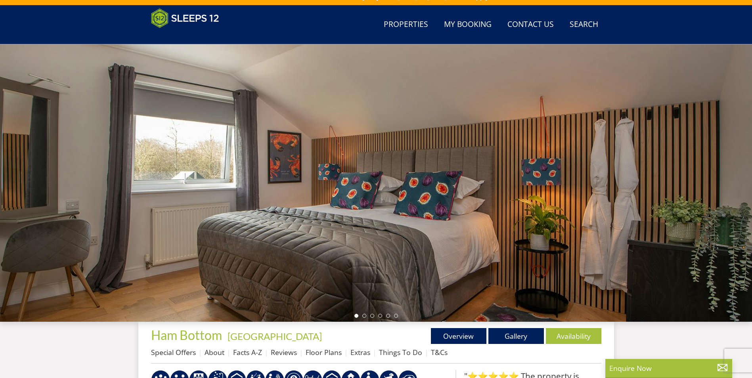
scroll to position [681, 0]
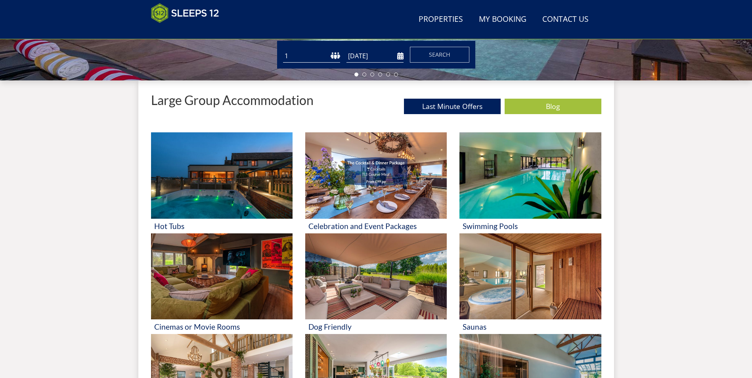
scroll to position [253, 0]
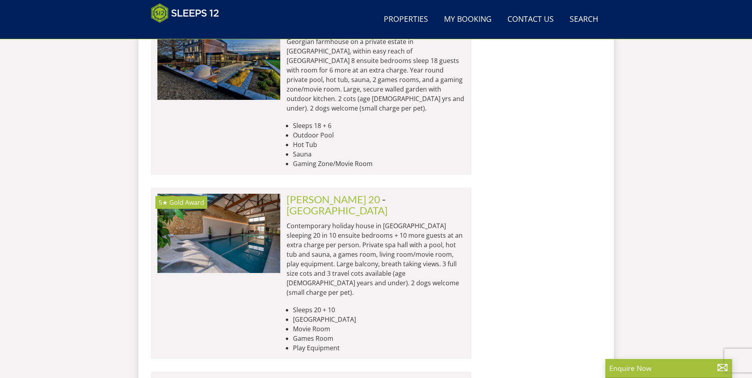
scroll to position [1474, 0]
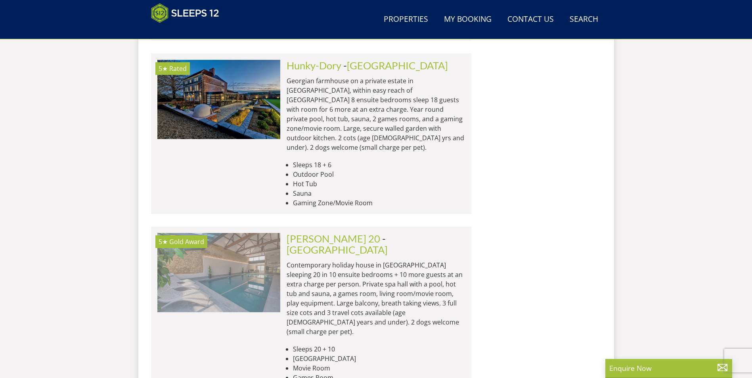
click at [261, 233] on img at bounding box center [218, 272] width 123 height 79
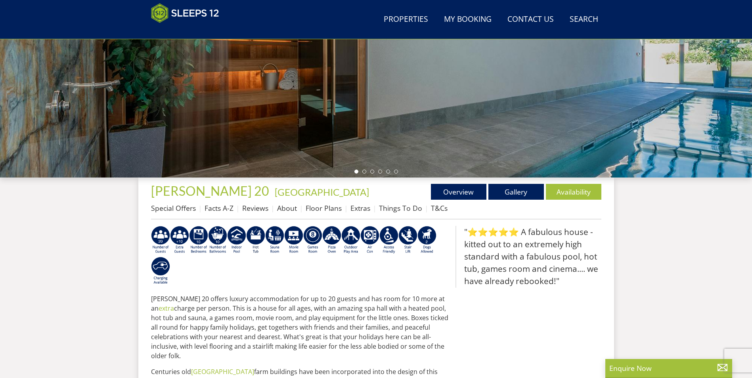
scroll to position [173, 0]
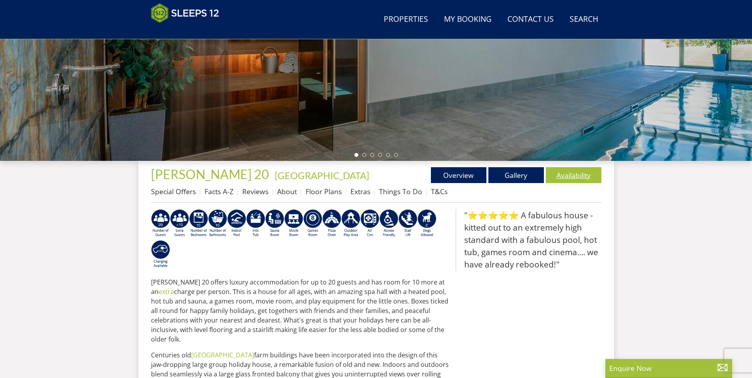
click at [576, 174] on link "Availability" at bounding box center [573, 175] width 55 height 16
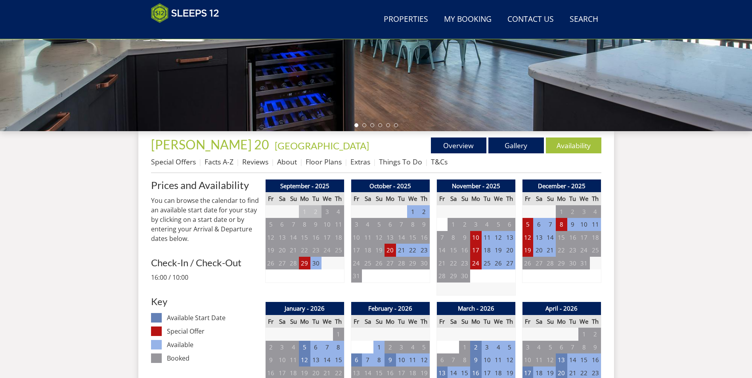
scroll to position [213, 0]
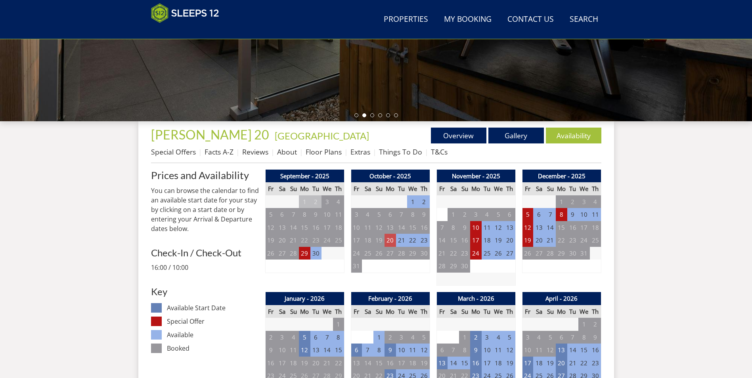
click at [393, 240] on td "20" at bounding box center [389, 240] width 11 height 13
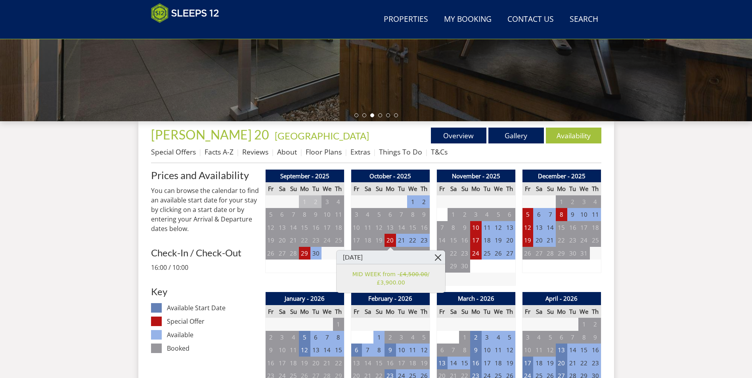
click at [436, 257] on link at bounding box center [438, 257] width 14 height 14
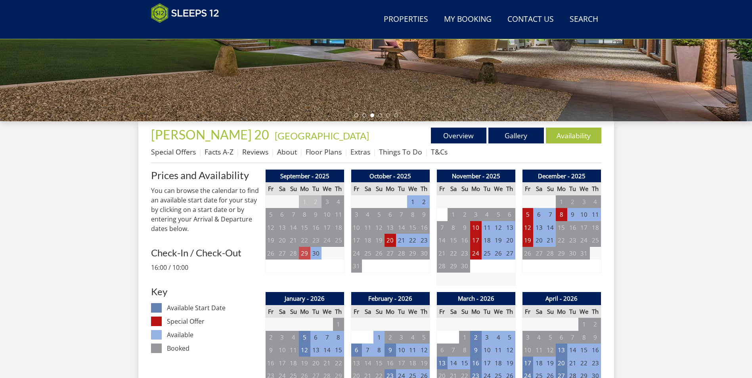
click at [306, 255] on td "29" at bounding box center [304, 253] width 11 height 13
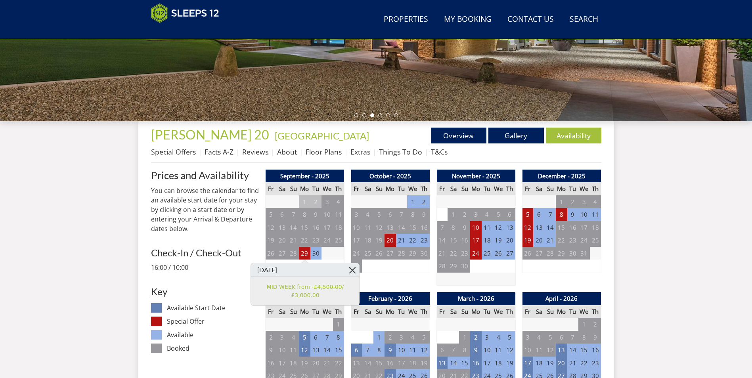
click at [353, 272] on link at bounding box center [353, 270] width 14 height 14
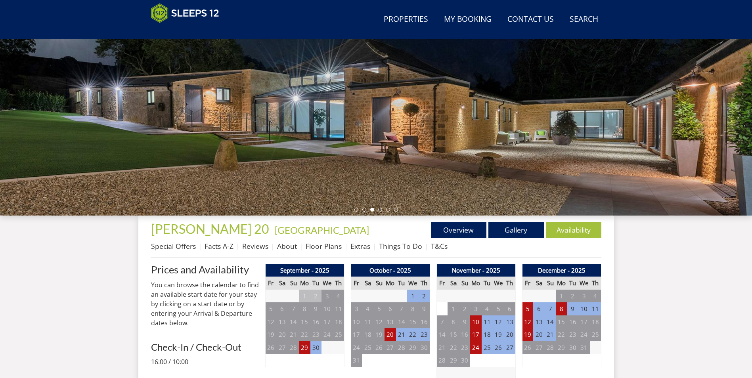
scroll to position [173, 0]
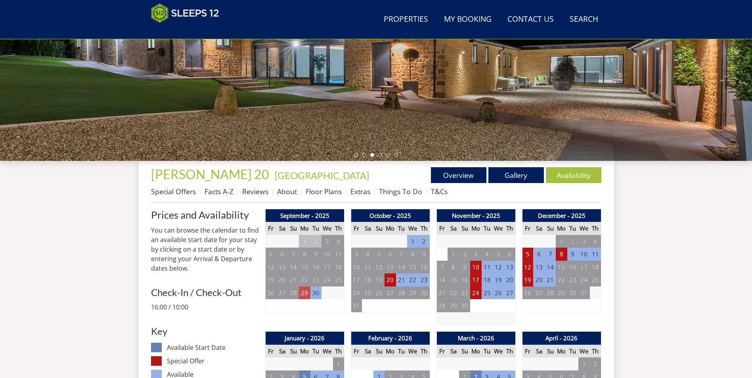
click at [305, 293] on td "29" at bounding box center [304, 293] width 11 height 13
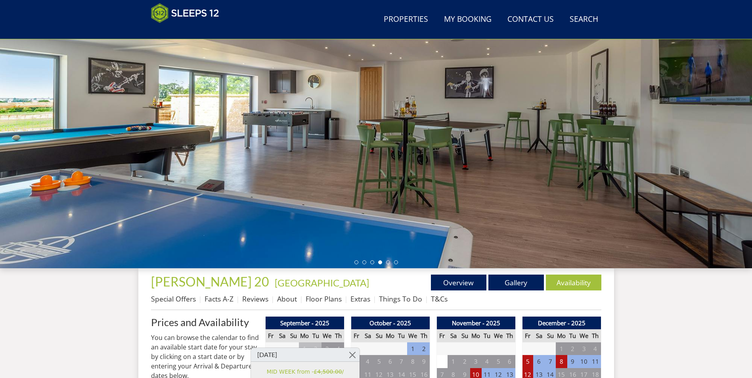
scroll to position [54, 0]
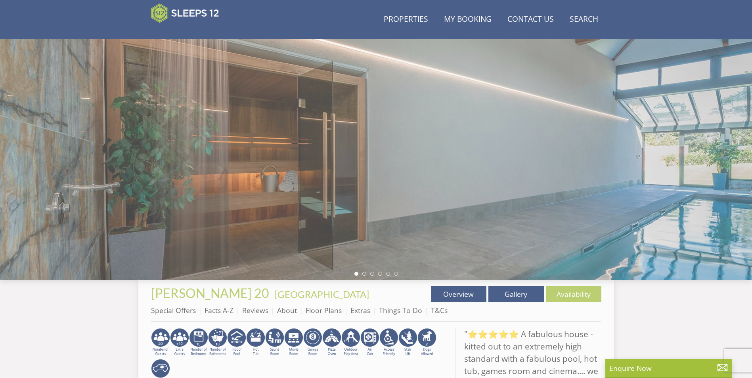
scroll to position [173, 0]
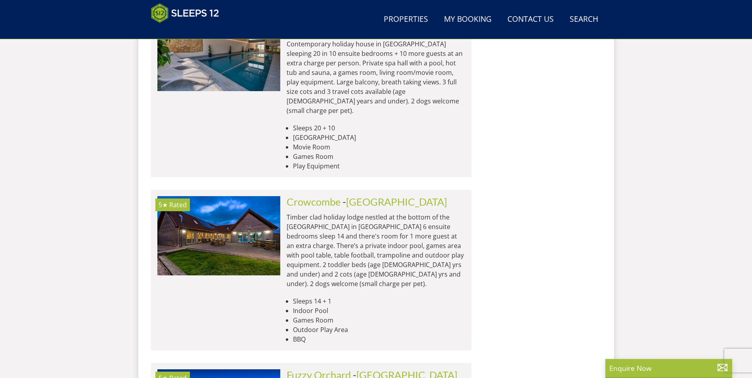
scroll to position [1751, 0]
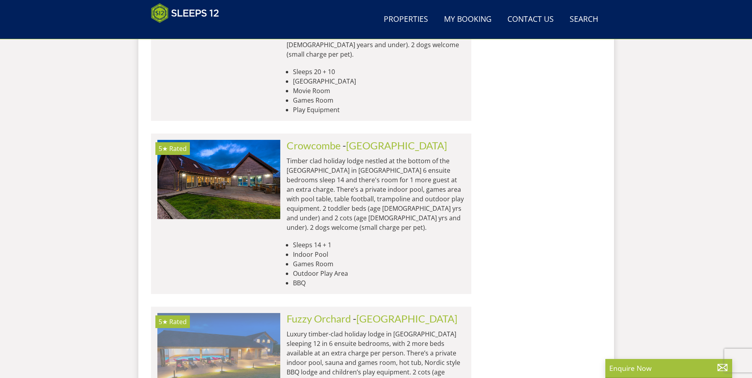
click at [212, 313] on img at bounding box center [218, 352] width 123 height 79
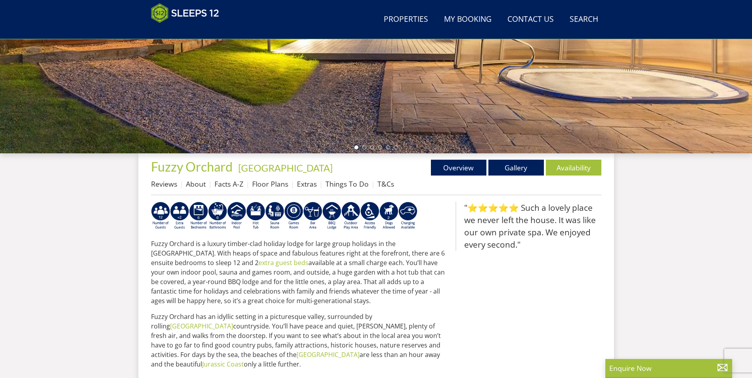
scroll to position [198, 0]
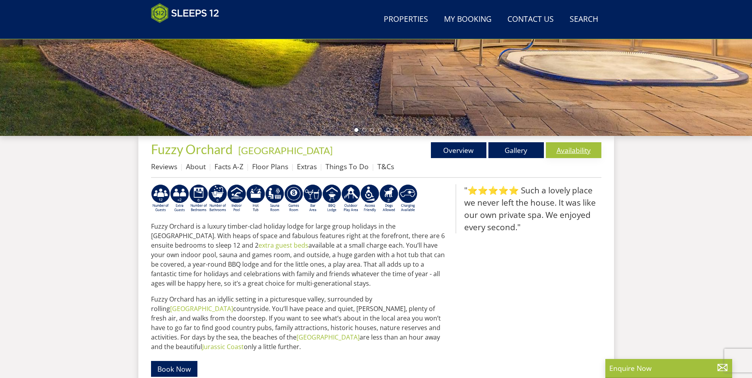
click at [585, 148] on link "Availability" at bounding box center [573, 150] width 55 height 16
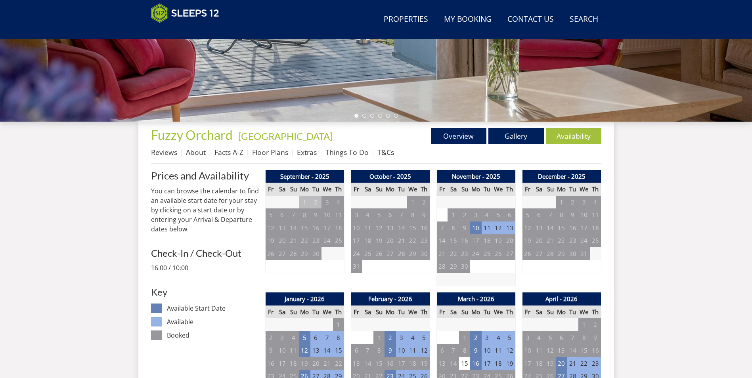
scroll to position [213, 0]
click at [477, 228] on td "10" at bounding box center [475, 227] width 11 height 13
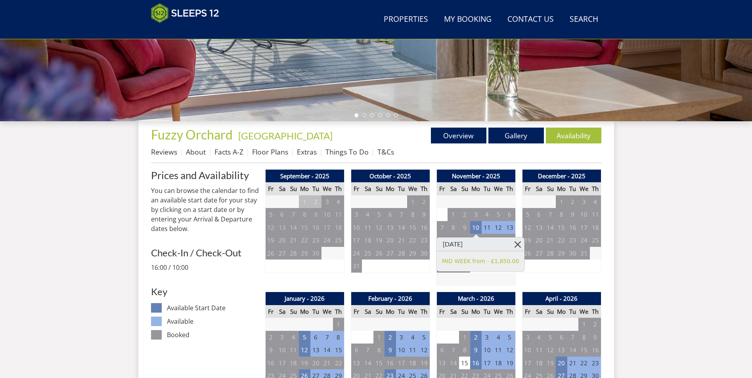
click at [511, 244] on link at bounding box center [518, 244] width 14 height 14
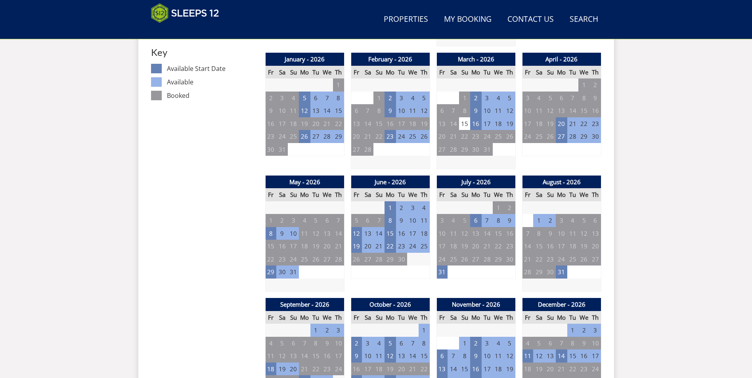
scroll to position [451, 0]
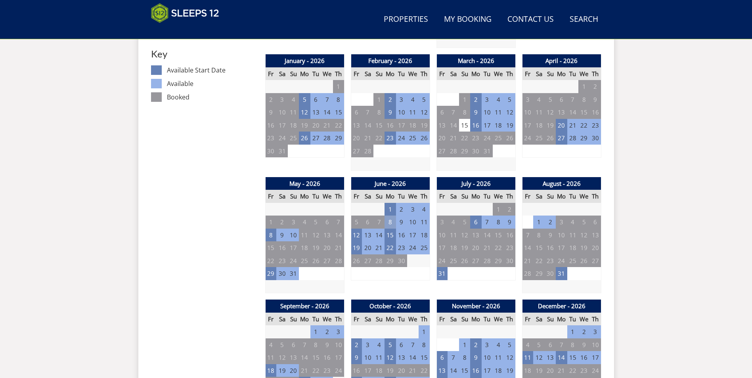
click at [392, 224] on td "8" at bounding box center [389, 222] width 11 height 13
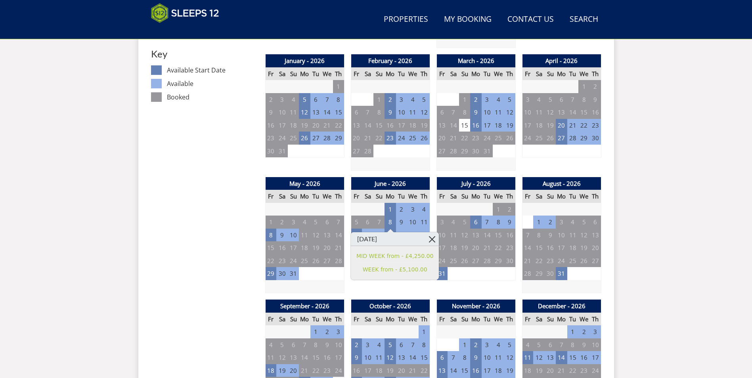
click at [425, 240] on link at bounding box center [432, 239] width 14 height 14
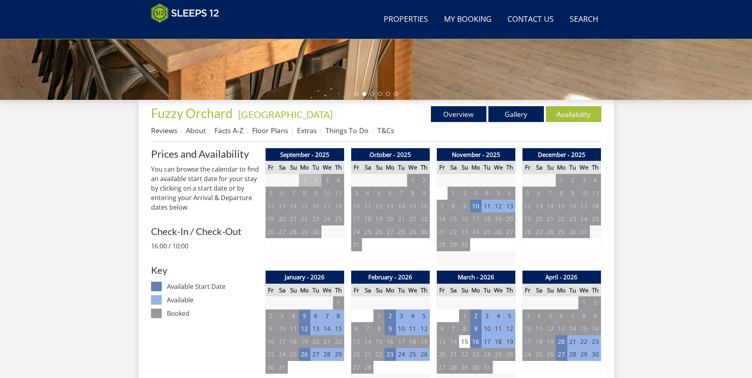
scroll to position [213, 0]
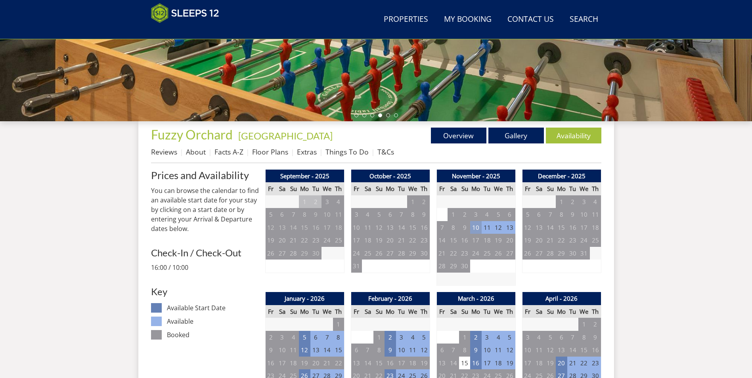
click at [478, 230] on td "10" at bounding box center [475, 227] width 11 height 13
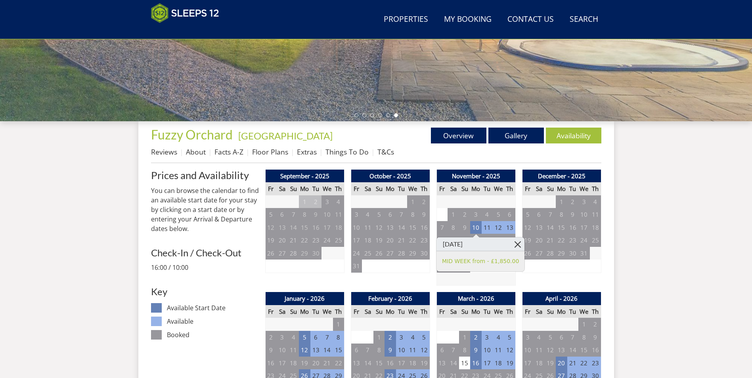
click at [511, 243] on link at bounding box center [518, 244] width 14 height 14
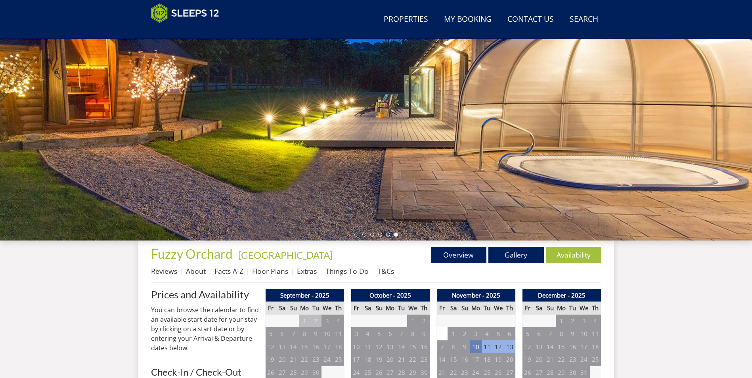
scroll to position [94, 0]
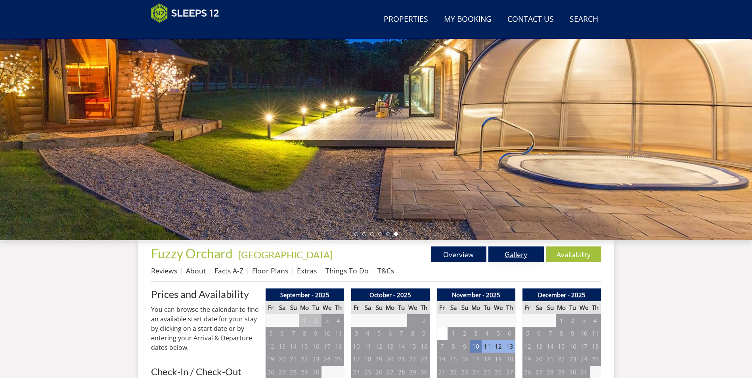
click at [516, 251] on link "Gallery" at bounding box center [515, 255] width 55 height 16
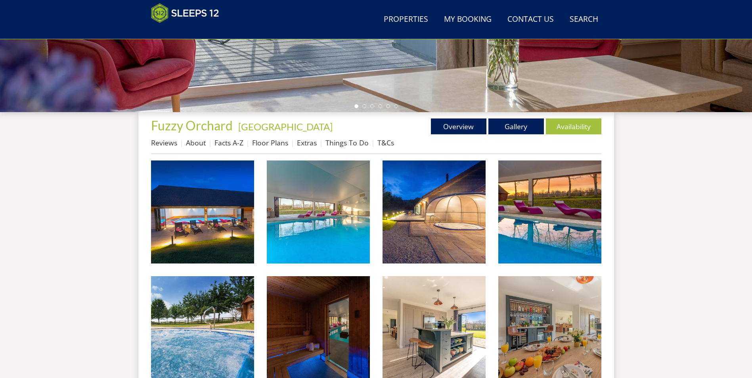
scroll to position [252, 0]
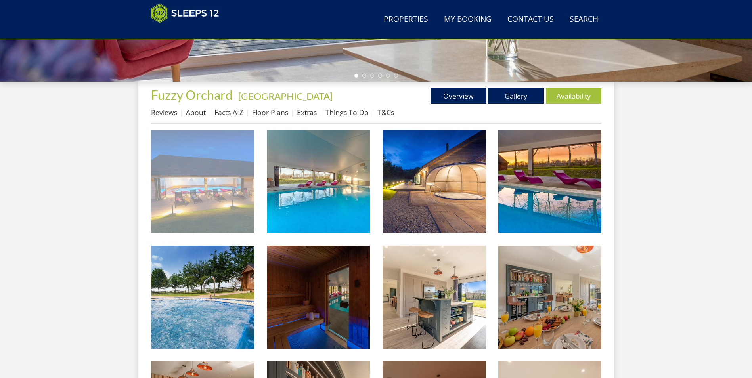
click at [224, 207] on img at bounding box center [202, 181] width 103 height 103
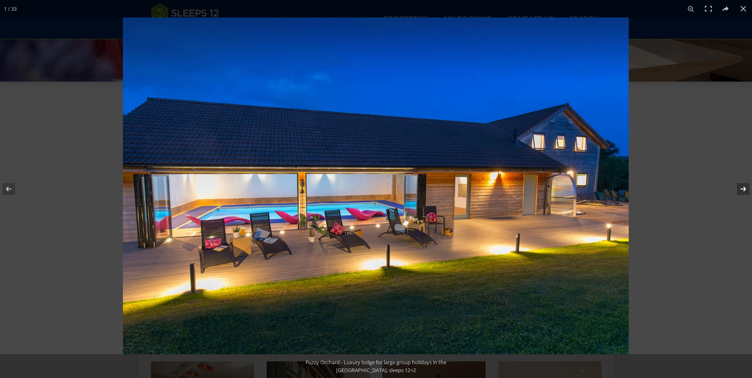
click at [743, 190] on button at bounding box center [738, 189] width 28 height 40
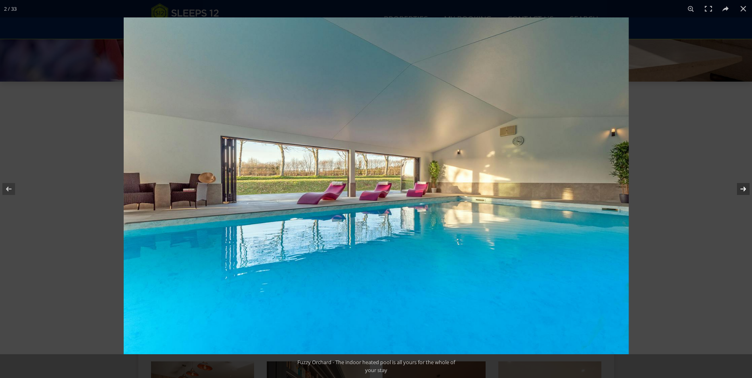
click at [743, 190] on button at bounding box center [738, 189] width 28 height 40
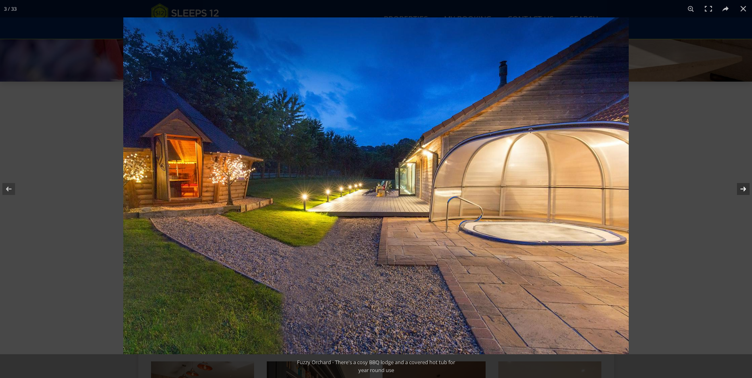
click at [743, 190] on button at bounding box center [738, 189] width 28 height 40
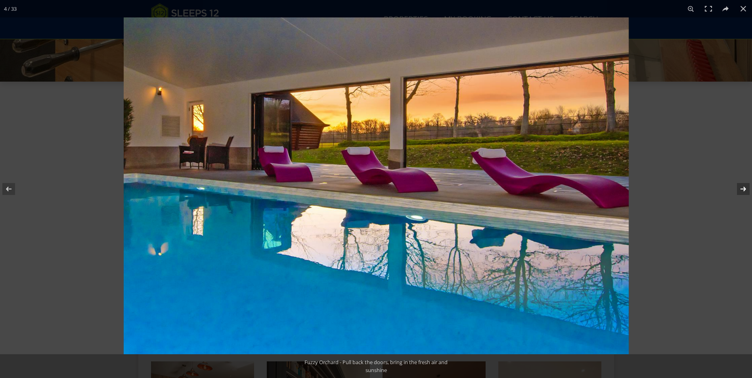
click at [743, 190] on button at bounding box center [738, 189] width 28 height 40
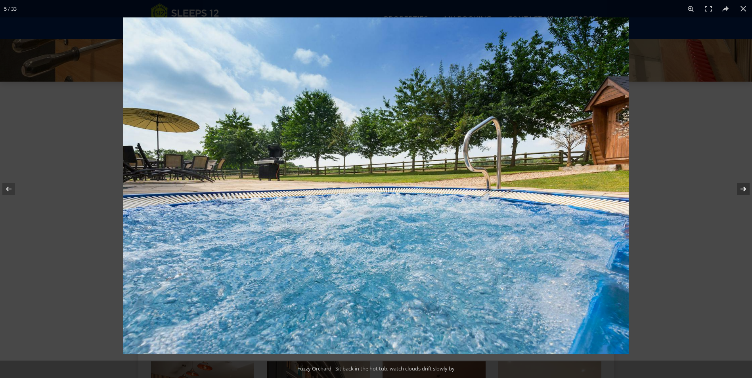
click at [743, 190] on button at bounding box center [738, 189] width 28 height 40
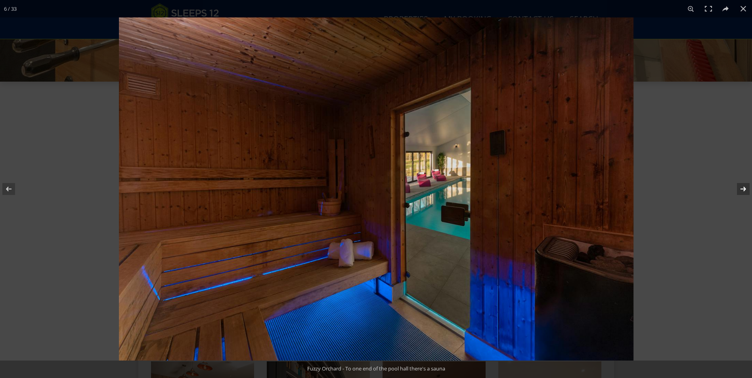
click at [743, 190] on button at bounding box center [738, 189] width 28 height 40
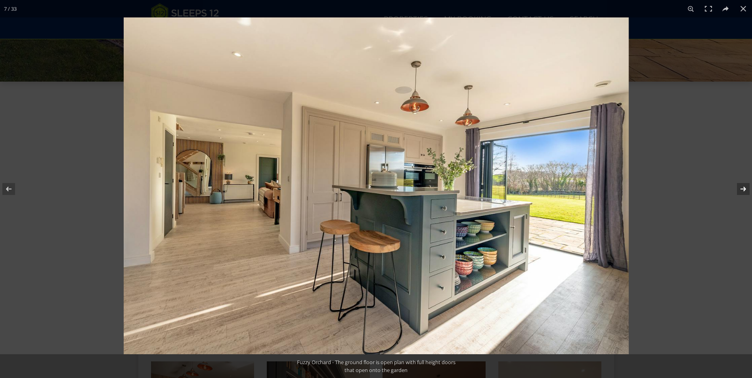
click at [743, 190] on button at bounding box center [738, 189] width 28 height 40
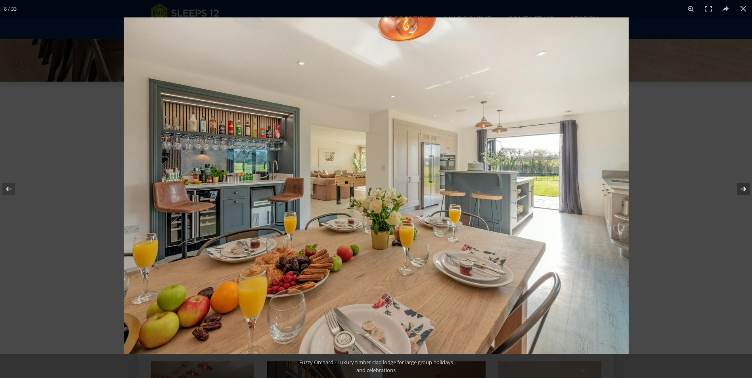
click at [744, 190] on button at bounding box center [738, 189] width 28 height 40
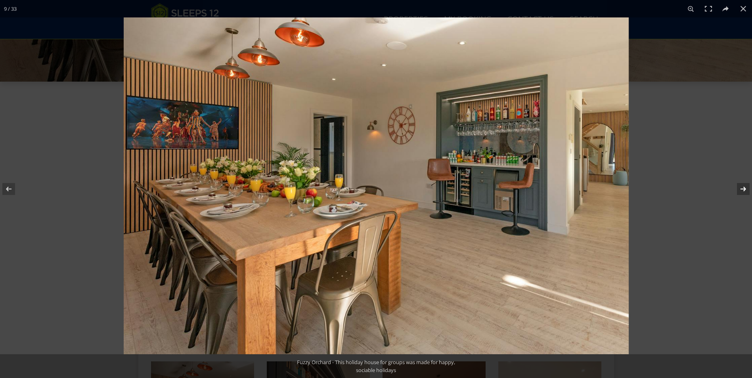
click at [742, 190] on button at bounding box center [738, 189] width 28 height 40
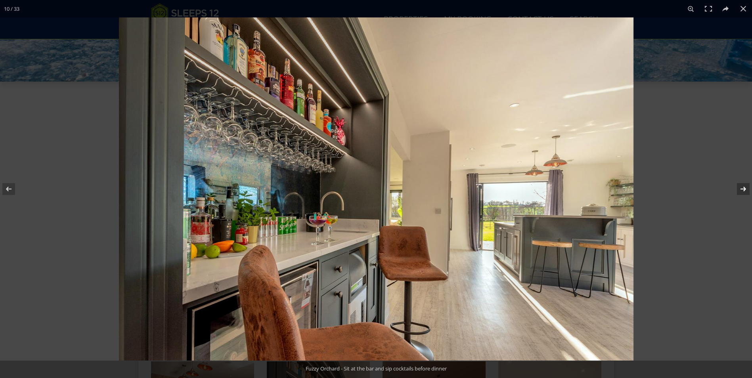
click at [743, 191] on button at bounding box center [738, 189] width 28 height 40
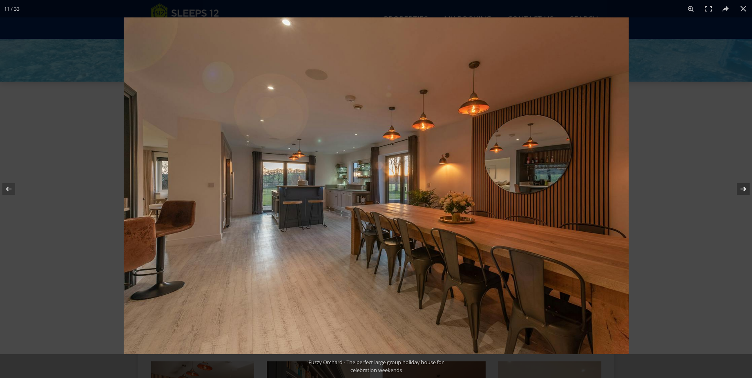
click at [743, 190] on button at bounding box center [738, 189] width 28 height 40
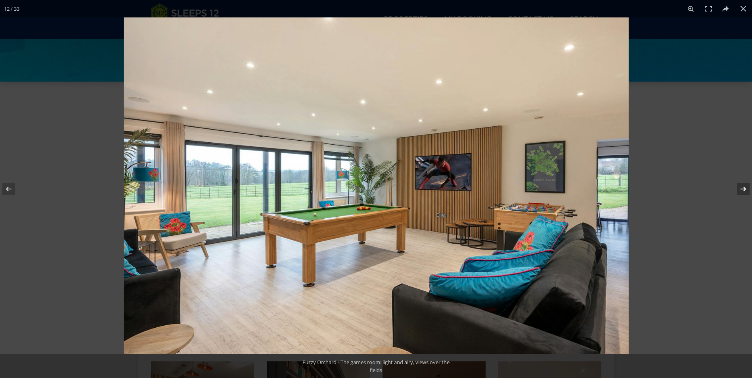
click at [743, 190] on button at bounding box center [738, 189] width 28 height 40
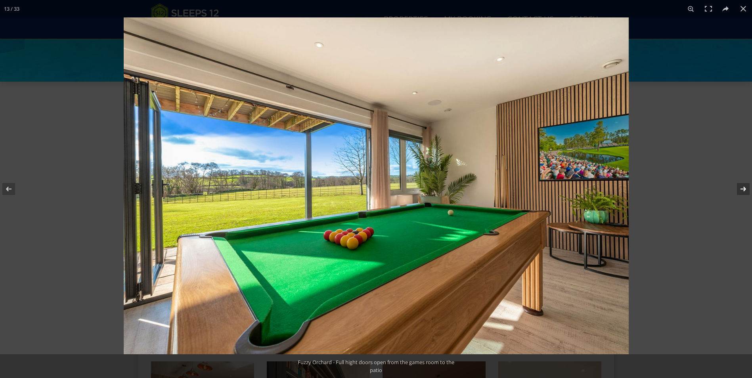
click at [742, 187] on button at bounding box center [738, 189] width 28 height 40
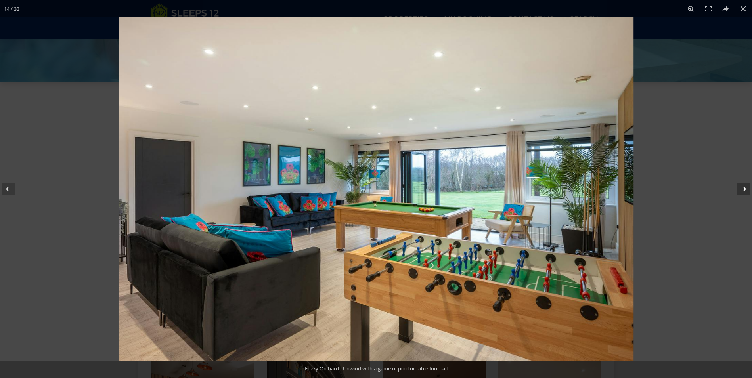
click at [747, 187] on button at bounding box center [738, 189] width 28 height 40
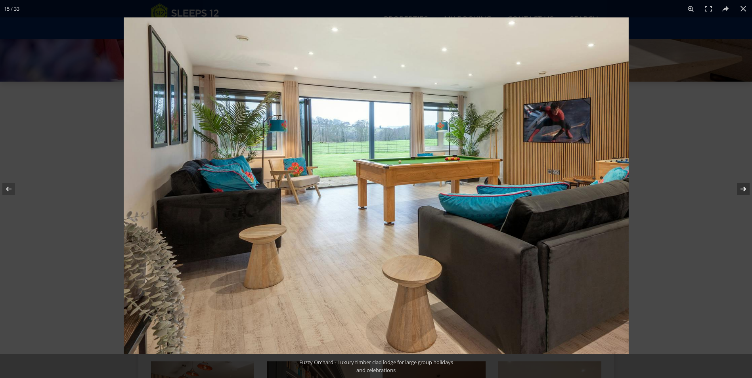
click at [747, 187] on button at bounding box center [738, 189] width 28 height 40
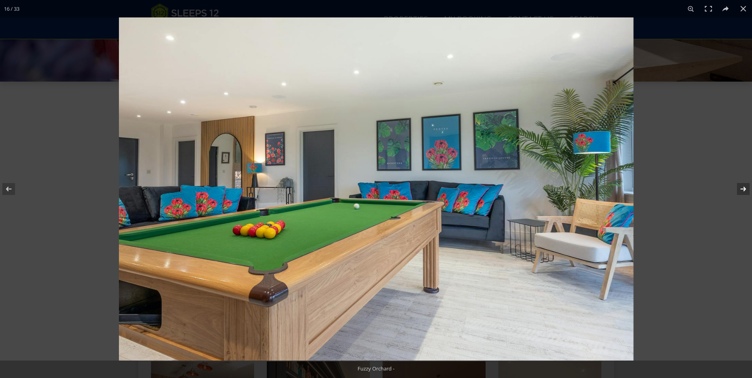
click at [747, 187] on button at bounding box center [738, 189] width 28 height 40
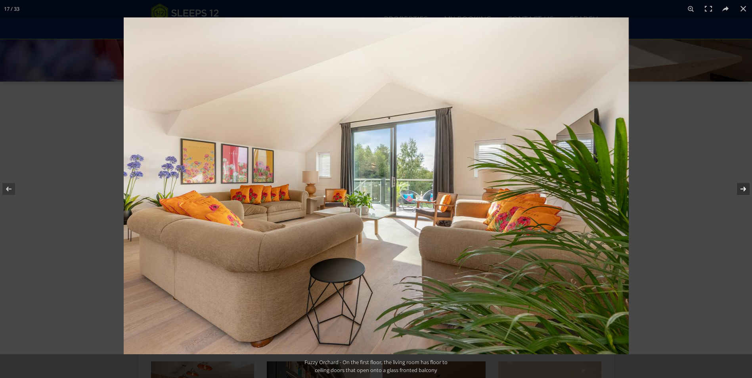
click at [747, 187] on button at bounding box center [738, 189] width 28 height 40
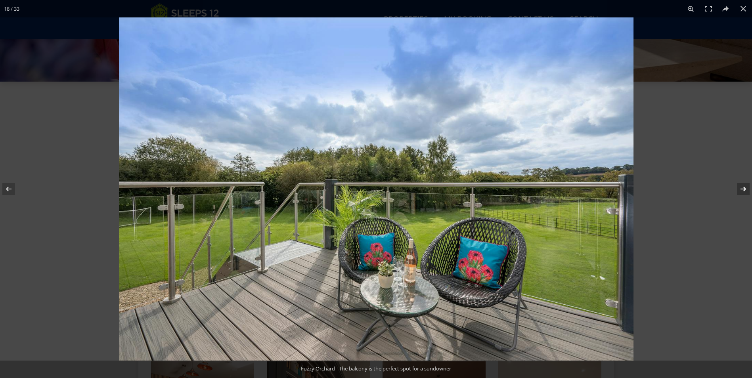
click at [743, 189] on button at bounding box center [738, 189] width 28 height 40
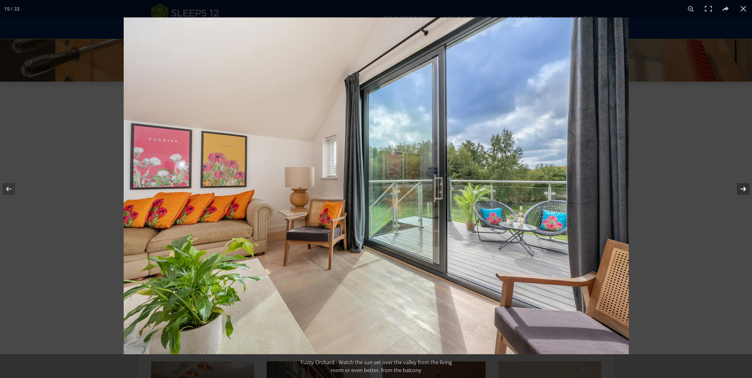
click at [743, 189] on button at bounding box center [738, 189] width 28 height 40
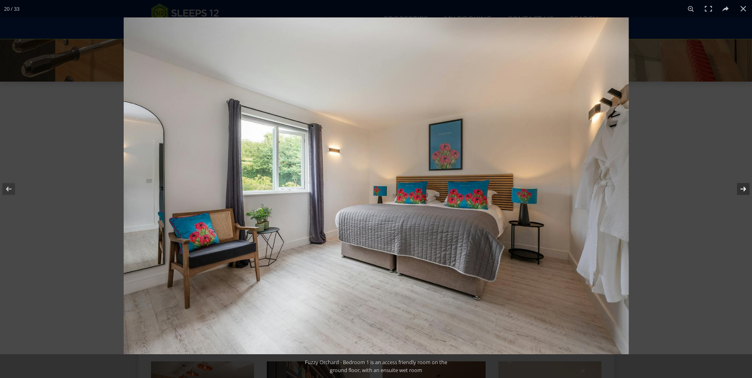
click at [743, 189] on button at bounding box center [738, 189] width 28 height 40
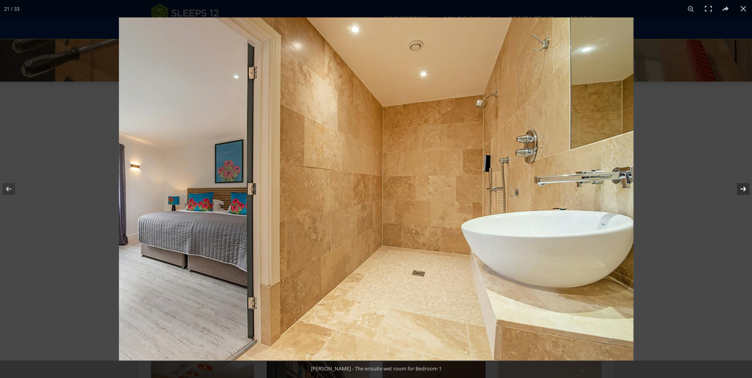
click at [743, 189] on button at bounding box center [738, 189] width 28 height 40
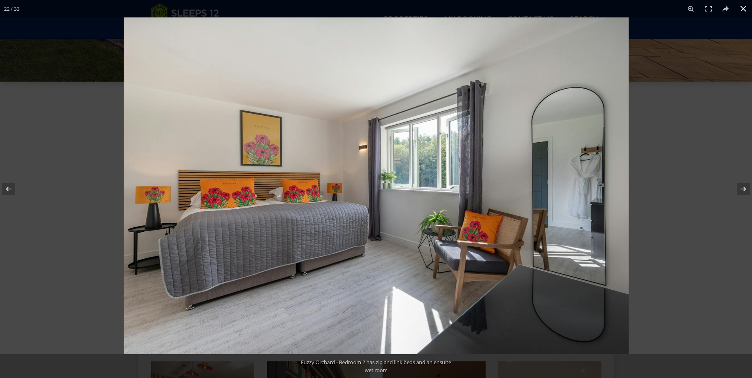
click at [744, 9] on button at bounding box center [742, 8] width 17 height 17
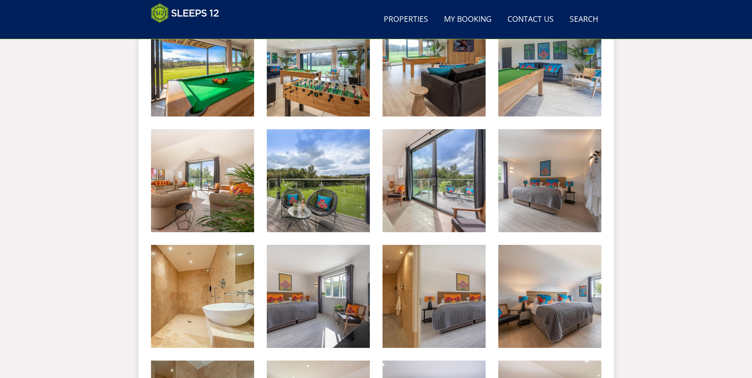
scroll to position [649, 0]
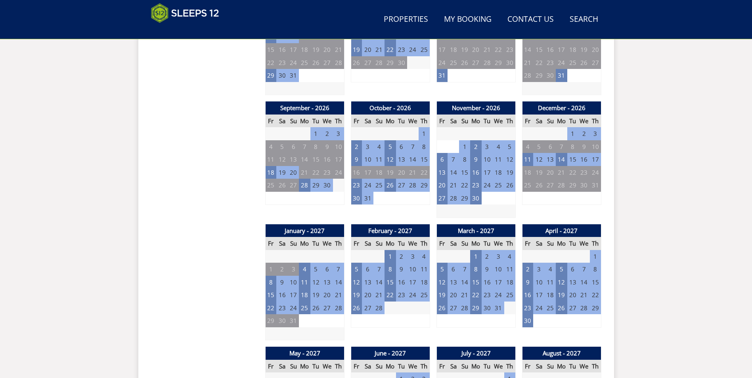
scroll to position [94, 0]
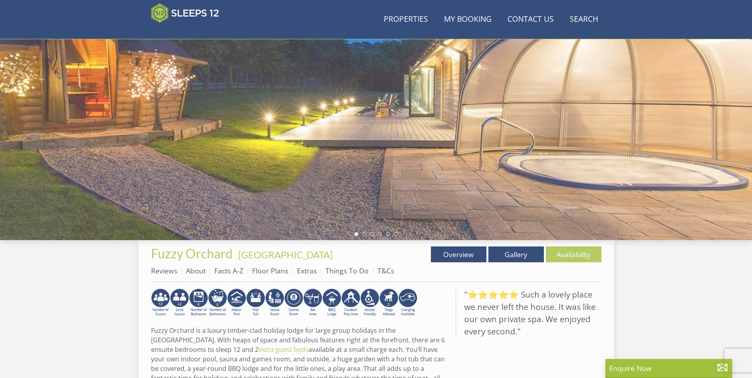
scroll to position [198, 0]
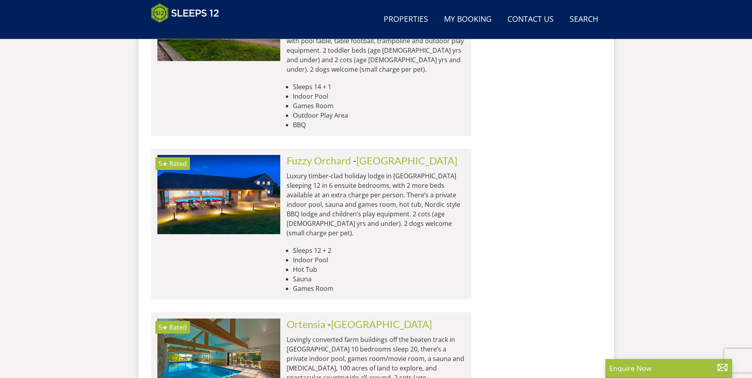
scroll to position [1910, 0]
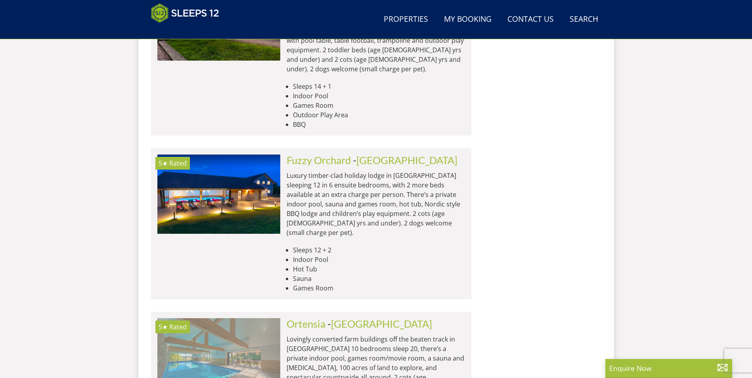
click at [227, 318] on img at bounding box center [218, 357] width 123 height 79
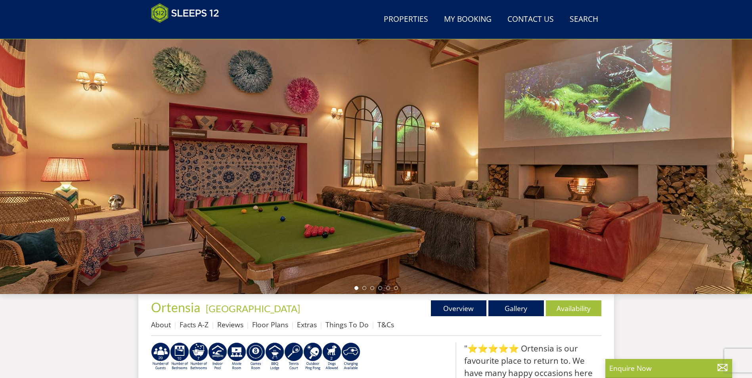
scroll to position [87, 0]
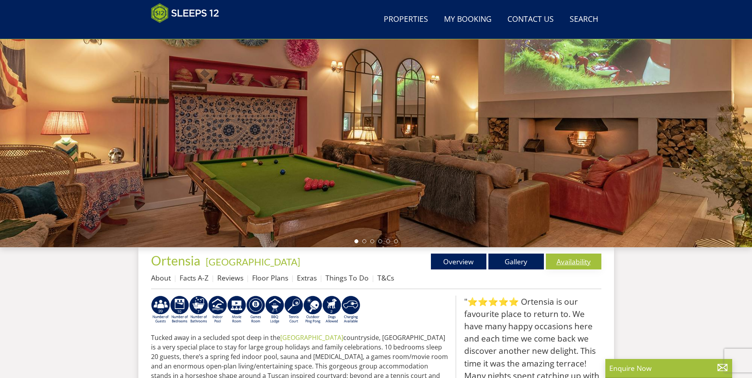
click at [580, 257] on link "Availability" at bounding box center [573, 262] width 55 height 16
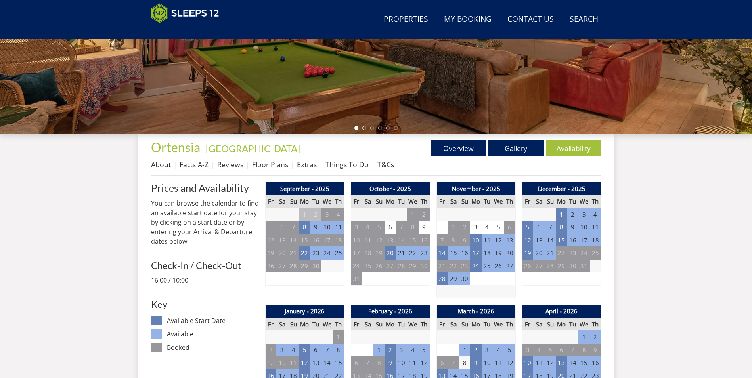
scroll to position [213, 0]
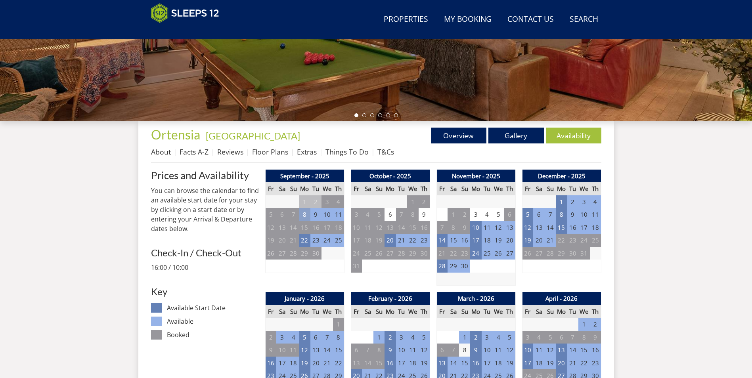
click at [306, 216] on td "8" at bounding box center [304, 214] width 11 height 13
click at [339, 231] on link at bounding box center [346, 232] width 14 height 14
click at [303, 243] on td "22" at bounding box center [304, 240] width 11 height 13
click at [339, 258] on link at bounding box center [346, 257] width 14 height 14
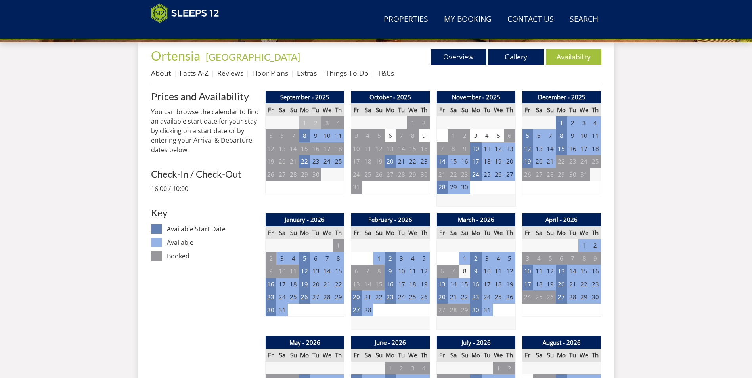
scroll to position [292, 0]
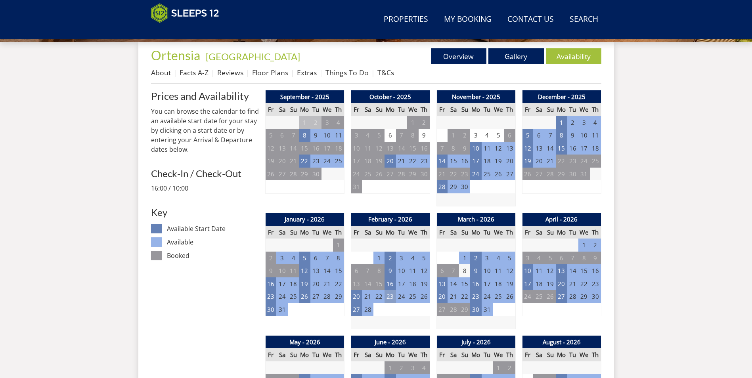
click at [390, 296] on td "23" at bounding box center [389, 296] width 11 height 13
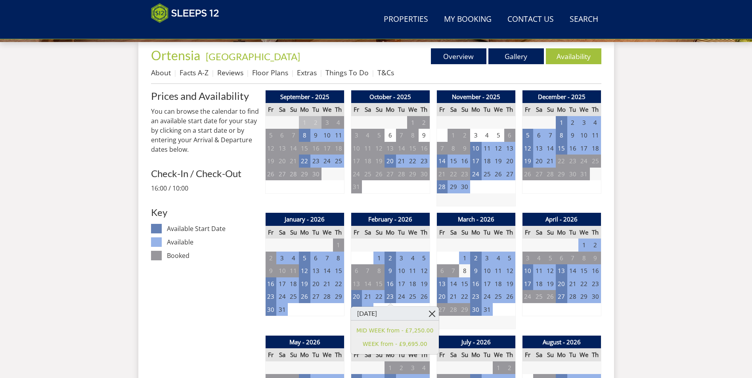
click at [425, 311] on link at bounding box center [432, 314] width 14 height 14
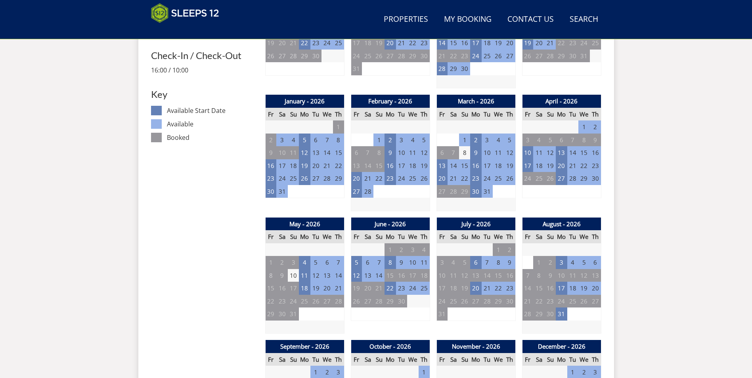
scroll to position [411, 0]
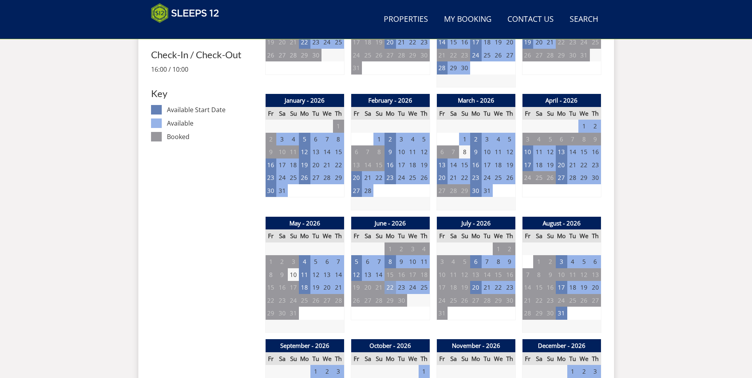
click at [392, 287] on td "22" at bounding box center [389, 287] width 11 height 13
click at [425, 306] on link at bounding box center [432, 305] width 14 height 14
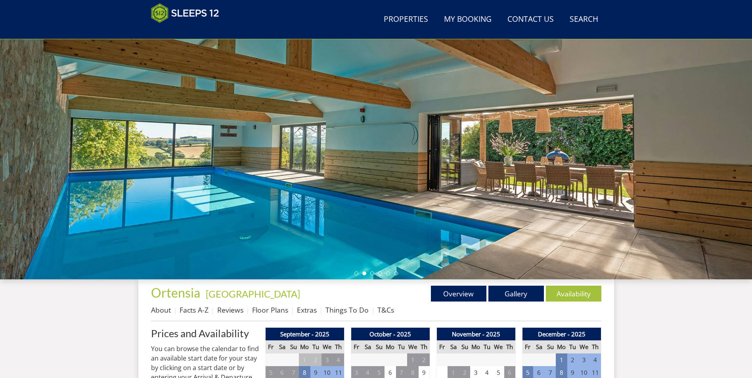
scroll to position [54, 0]
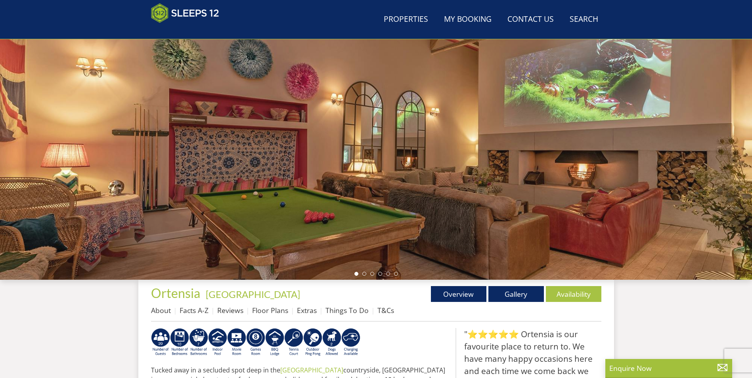
scroll to position [87, 0]
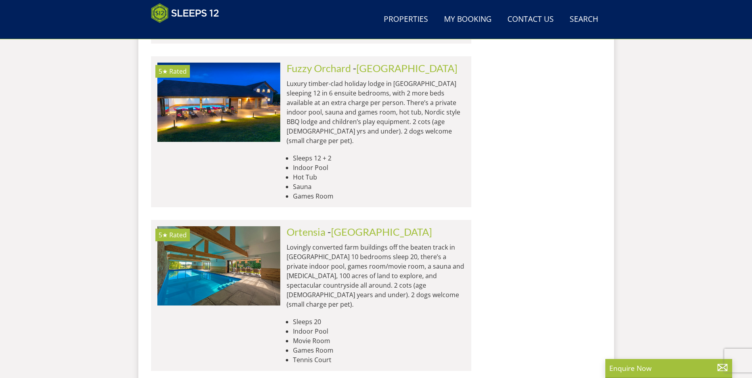
scroll to position [2068, 0]
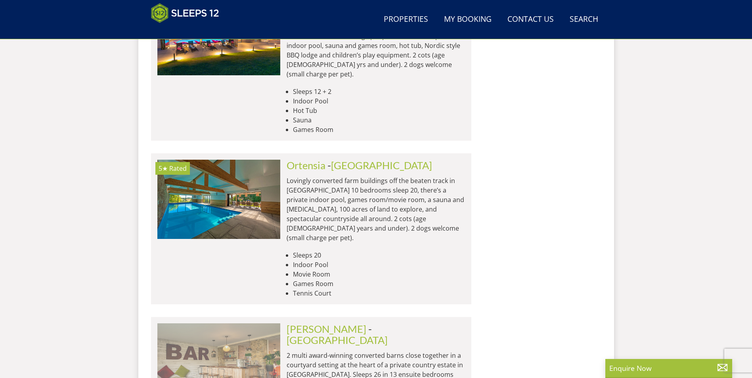
click at [247, 323] on img at bounding box center [218, 362] width 123 height 79
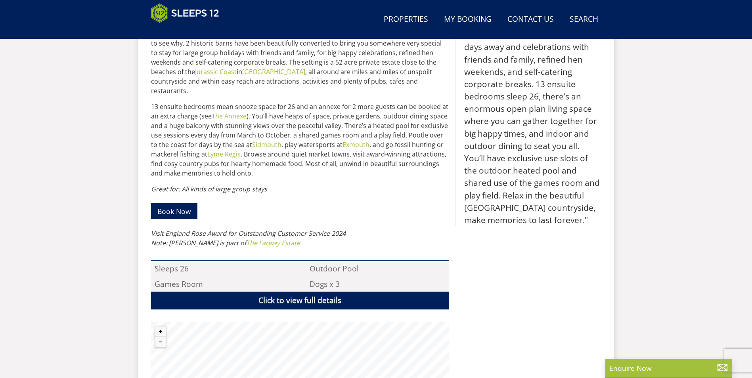
scroll to position [525, 0]
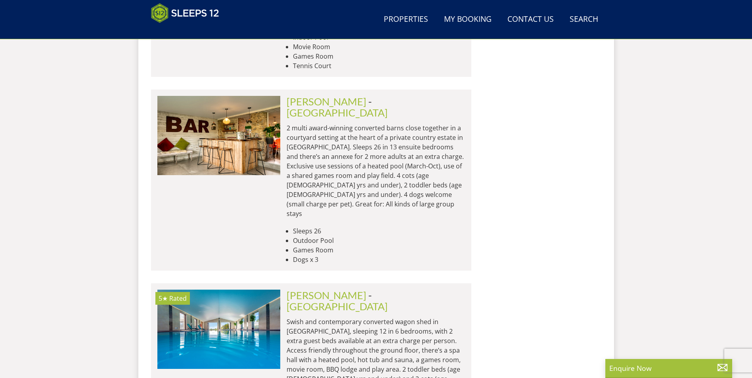
scroll to position [2306, 0]
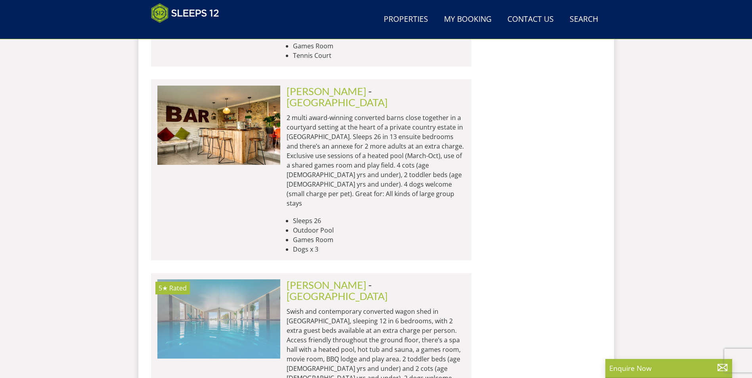
click at [234, 279] on img at bounding box center [218, 318] width 123 height 79
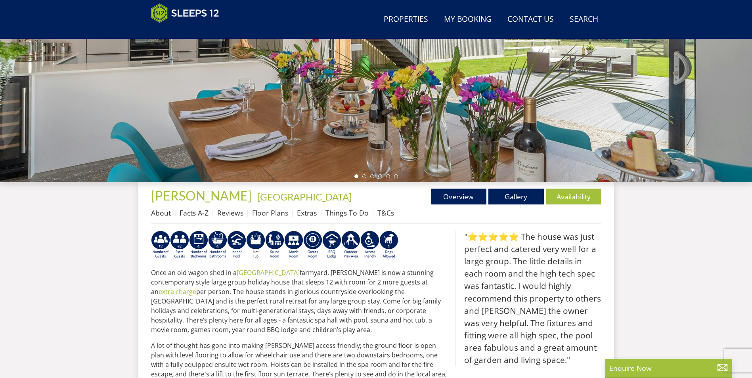
scroll to position [167, 0]
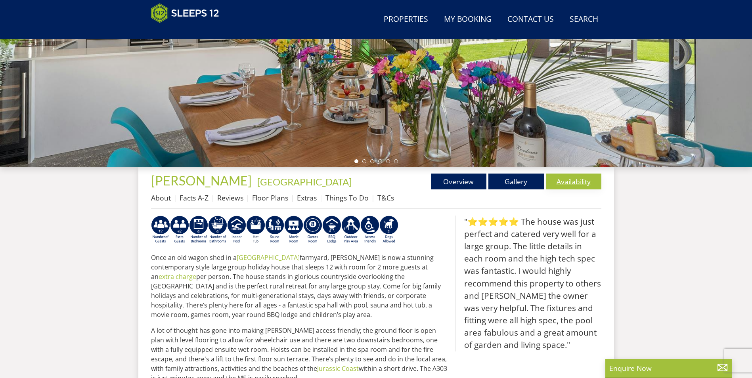
click at [568, 181] on link "Availability" at bounding box center [573, 182] width 55 height 16
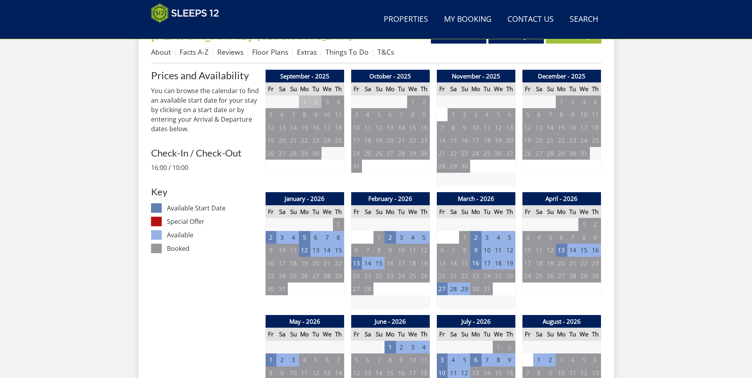
scroll to position [325, 0]
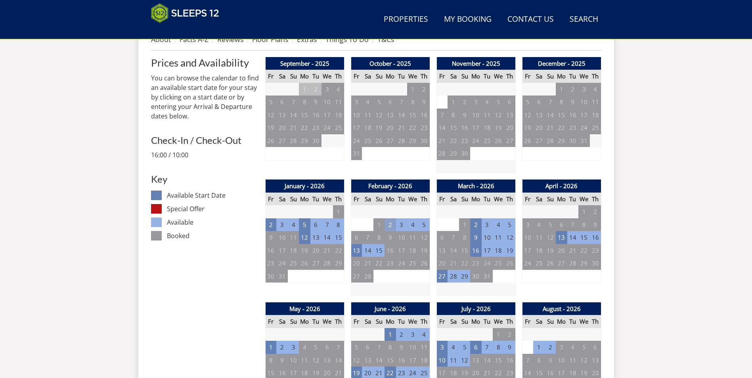
click at [392, 224] on td "2" at bounding box center [389, 224] width 11 height 13
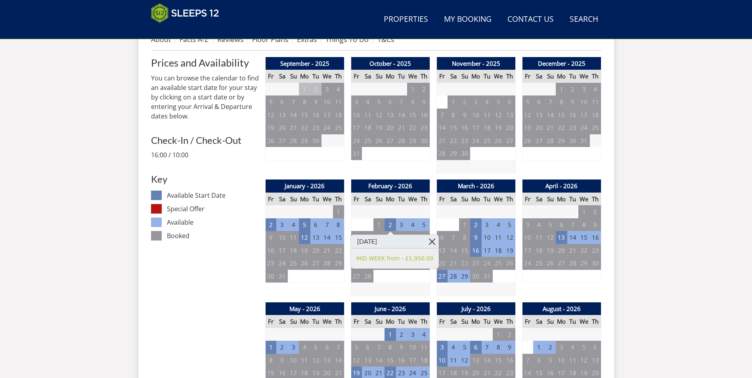
click at [425, 242] on link at bounding box center [432, 242] width 14 height 14
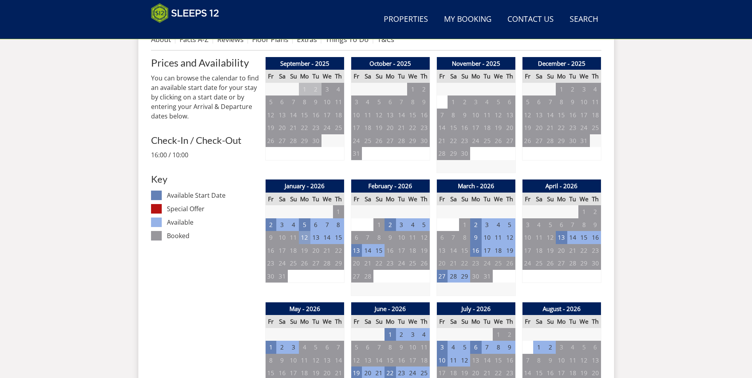
click at [308, 235] on td "12" at bounding box center [304, 237] width 11 height 13
click at [339, 255] on link at bounding box center [346, 255] width 14 height 14
click at [306, 224] on td "5" at bounding box center [304, 224] width 11 height 13
click at [339, 241] on link at bounding box center [346, 242] width 14 height 14
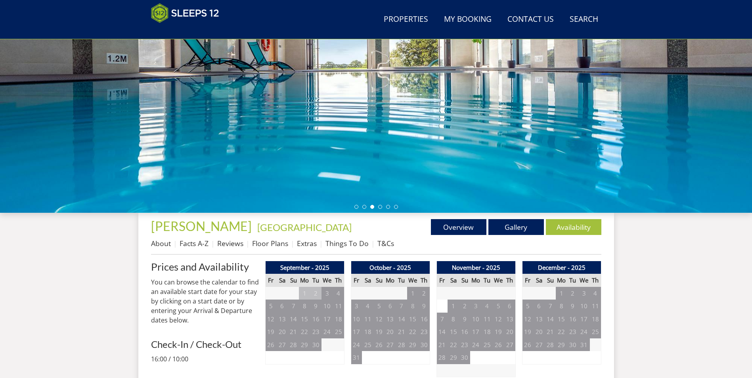
scroll to position [0, 0]
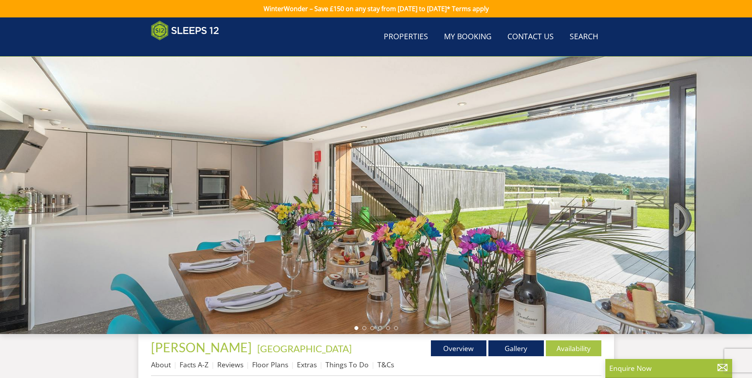
scroll to position [167, 0]
